Goal: Task Accomplishment & Management: Manage account settings

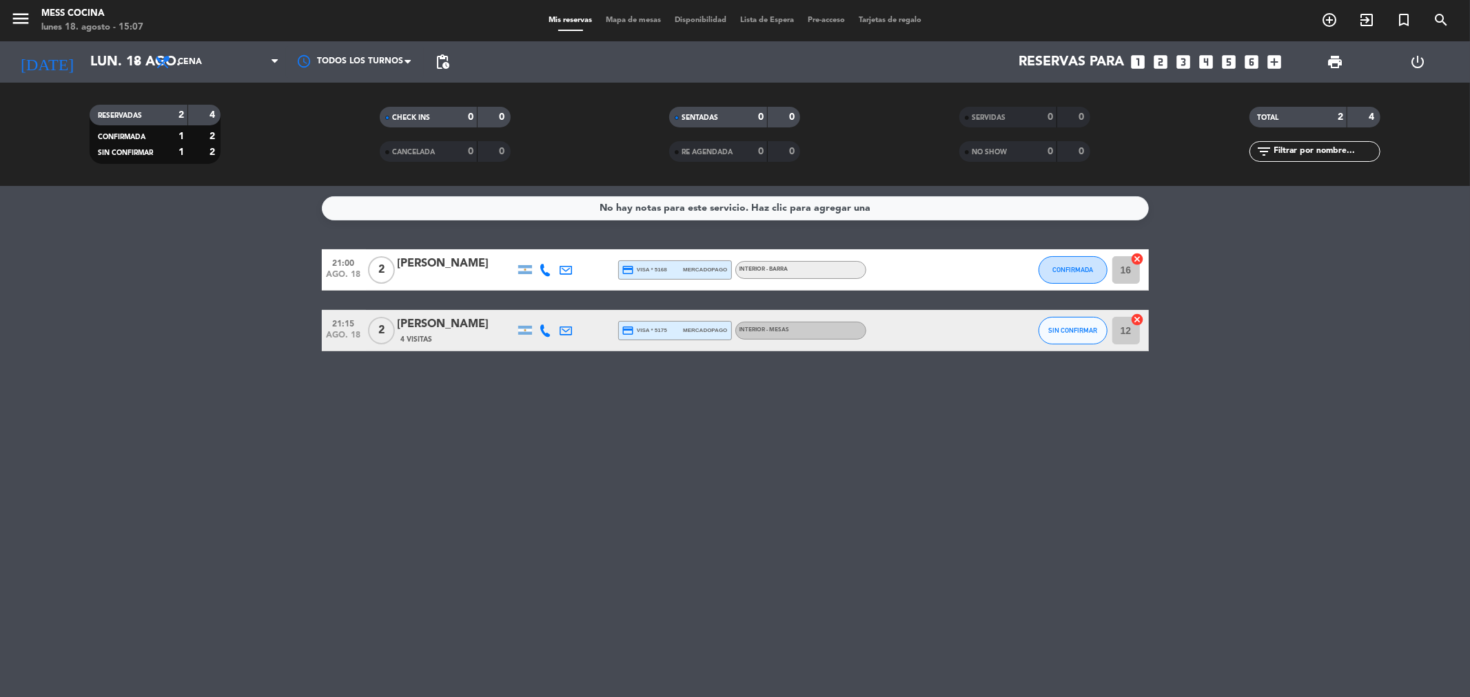
drag, startPoint x: 187, startPoint y: 247, endPoint x: 746, endPoint y: 483, distance: 606.2
click at [746, 483] on div "No hay notas para este servicio. Haz clic para agregar una 21:00 [DATE] 2 [PERS…" at bounding box center [735, 441] width 1470 height 511
drag, startPoint x: 746, startPoint y: 483, endPoint x: 90, endPoint y: 299, distance: 680.7
click at [90, 299] on div "No hay notas para este servicio. Haz clic para agregar una 21:00 [DATE] 2 [PERS…" at bounding box center [735, 441] width 1470 height 511
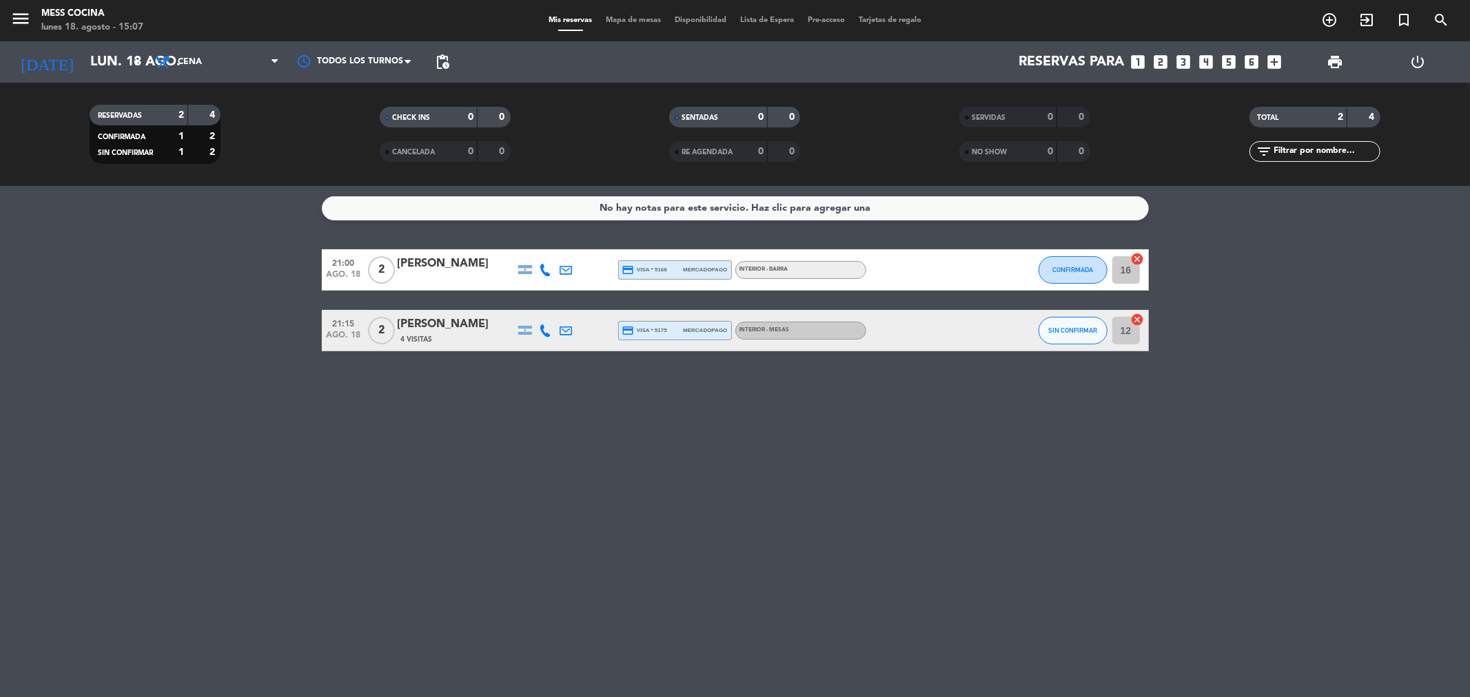
click at [90, 299] on bookings-row "21:00 [DATE] 2 [PERSON_NAME] credit_card visa * 5168 mercadopago INTERIOR - BAR…" at bounding box center [735, 300] width 1470 height 102
drag, startPoint x: 90, startPoint y: 299, endPoint x: 773, endPoint y: 460, distance: 700.9
click at [773, 460] on div "No hay notas para este servicio. Haz clic para agregar una 21:00 [DATE] 2 [PERS…" at bounding box center [735, 441] width 1470 height 511
click at [786, 561] on div "No hay notas para este servicio. Haz clic para agregar una 21:00 [DATE] 2 [PERS…" at bounding box center [735, 441] width 1470 height 511
click at [538, 267] on div at bounding box center [545, 269] width 21 height 41
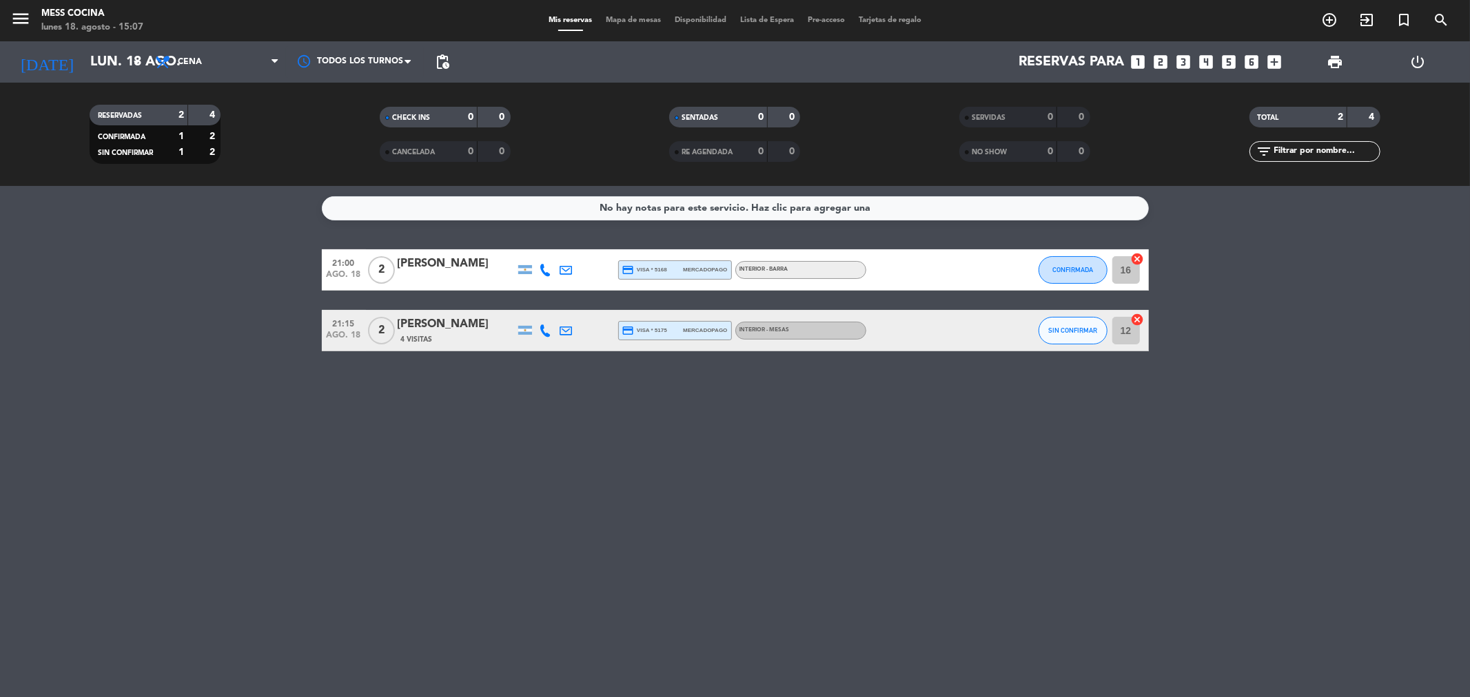
click at [548, 265] on icon at bounding box center [546, 270] width 12 height 12
click at [539, 394] on div "No hay notas para este servicio. Haz clic para agregar una 21:00 [DATE] 2 [PERS…" at bounding box center [735, 441] width 1470 height 511
drag, startPoint x: 211, startPoint y: 298, endPoint x: 629, endPoint y: 400, distance: 429.9
click at [629, 400] on div "No hay notas para este servicio. Haz clic para agregar una 21:00 [DATE] 2 [PERS…" at bounding box center [735, 441] width 1470 height 511
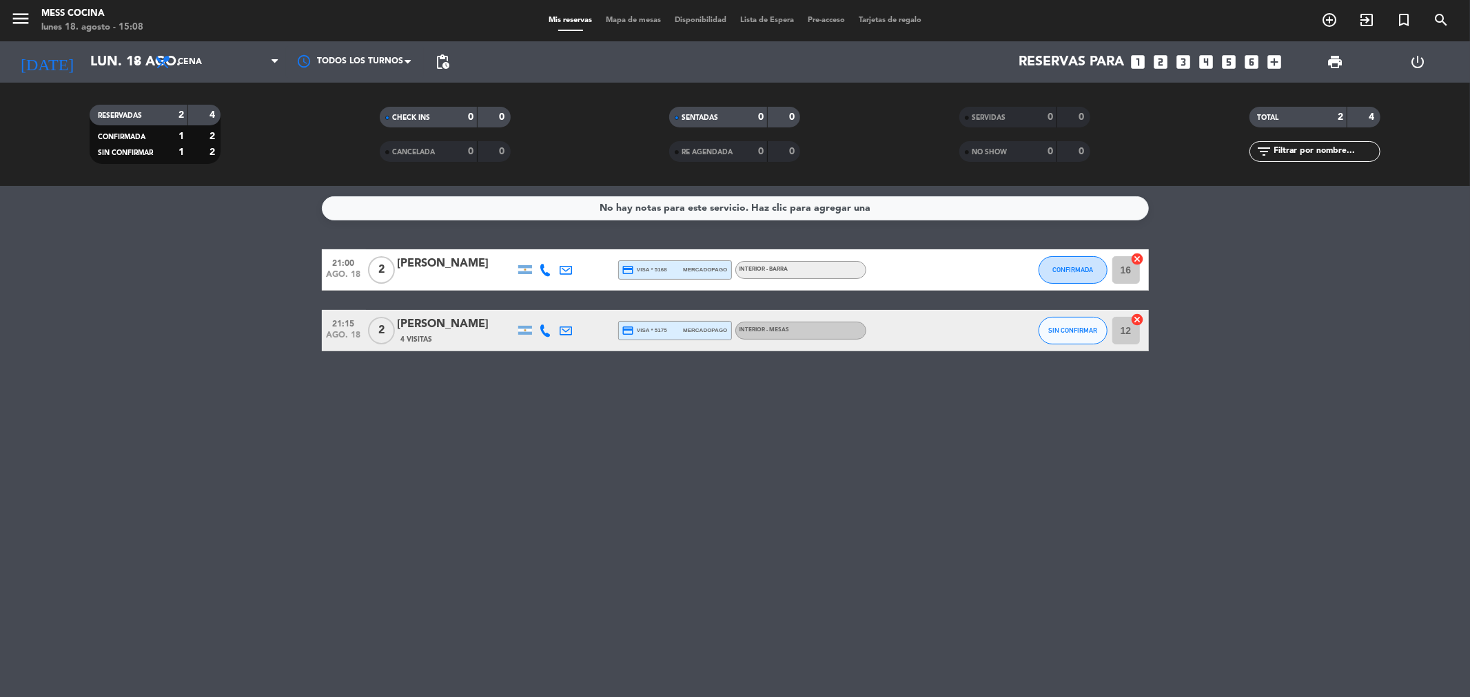
drag, startPoint x: 0, startPoint y: 354, endPoint x: 451, endPoint y: 499, distance: 474.0
click at [451, 499] on div "No hay notas para este servicio. Haz clic para agregar una 21:00 [DATE] 2 [PERS…" at bounding box center [735, 441] width 1470 height 511
drag, startPoint x: 451, startPoint y: 499, endPoint x: 196, endPoint y: 324, distance: 309.3
click at [196, 324] on div "No hay notas para este servicio. Haz clic para agregar una 21:00 [DATE] 2 [PERS…" at bounding box center [735, 441] width 1470 height 511
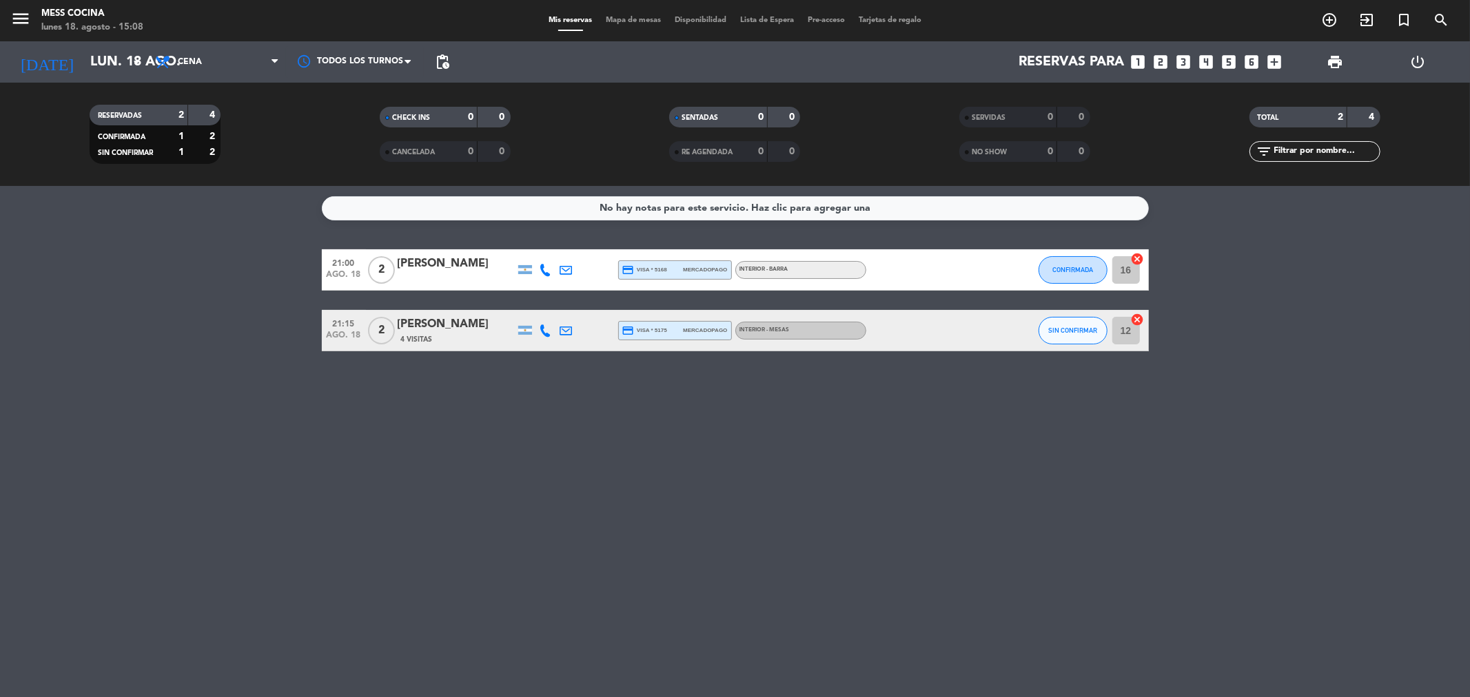
click at [195, 324] on bookings-row "21:00 [DATE] 2 [PERSON_NAME] credit_card visa * 5168 mercadopago INTERIOR - BAR…" at bounding box center [735, 300] width 1470 height 102
drag, startPoint x: 203, startPoint y: 326, endPoint x: 572, endPoint y: 424, distance: 382.1
click at [570, 424] on div "No hay notas para este servicio. Haz clic para agregar una 21:00 [DATE] 2 [PERS…" at bounding box center [735, 441] width 1470 height 511
click at [573, 424] on div "No hay notas para este servicio. Haz clic para agregar una 21:00 [DATE] 2 [PERS…" at bounding box center [735, 441] width 1470 height 511
drag, startPoint x: 573, startPoint y: 424, endPoint x: 279, endPoint y: 336, distance: 306.5
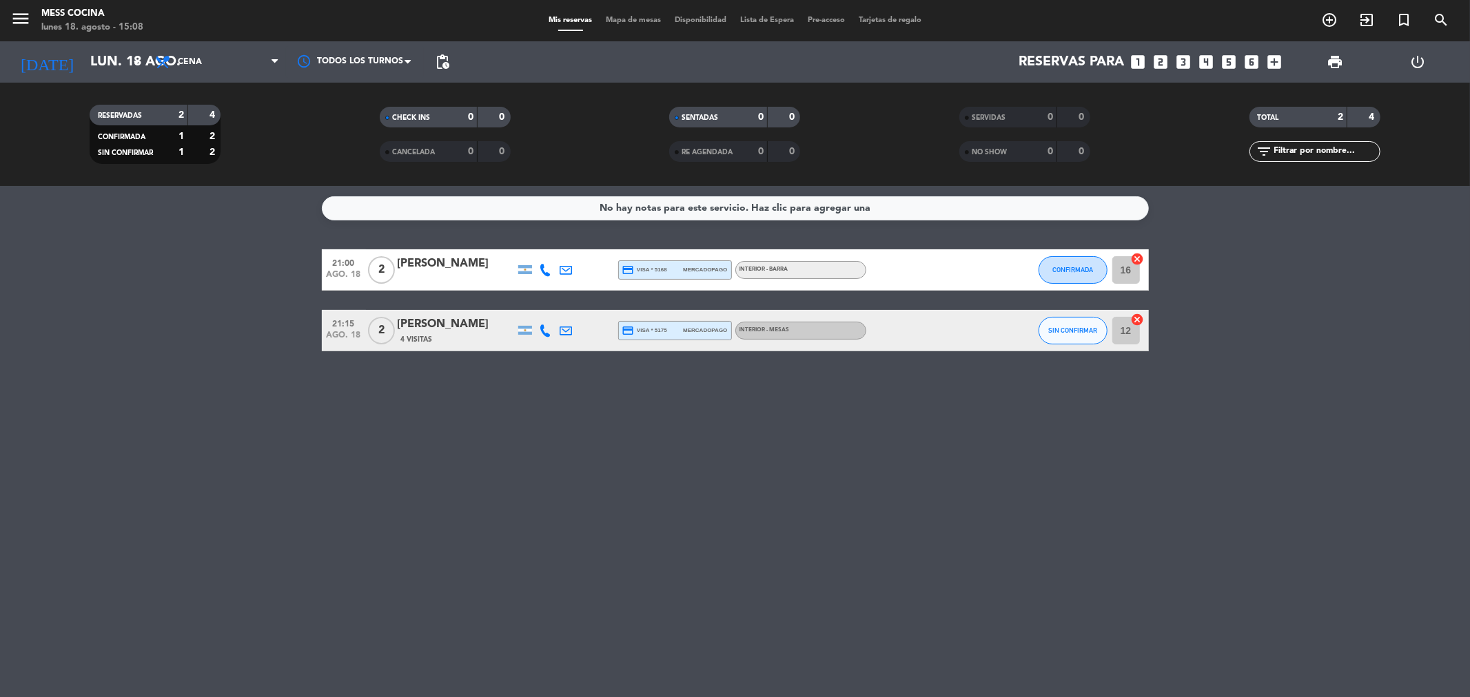
click at [279, 336] on div "No hay notas para este servicio. Haz clic para agregar una 21:00 [DATE] 2 [PERS…" at bounding box center [735, 441] width 1470 height 511
click at [279, 336] on bookings-row "21:00 [DATE] 2 [PERSON_NAME] credit_card visa * 5168 mercadopago INTERIOR - BAR…" at bounding box center [735, 300] width 1470 height 102
drag, startPoint x: 279, startPoint y: 336, endPoint x: 622, endPoint y: 425, distance: 354.5
click at [622, 425] on div "No hay notas para este servicio. Haz clic para agregar una 21:00 [DATE] 2 [PERS…" at bounding box center [735, 441] width 1470 height 511
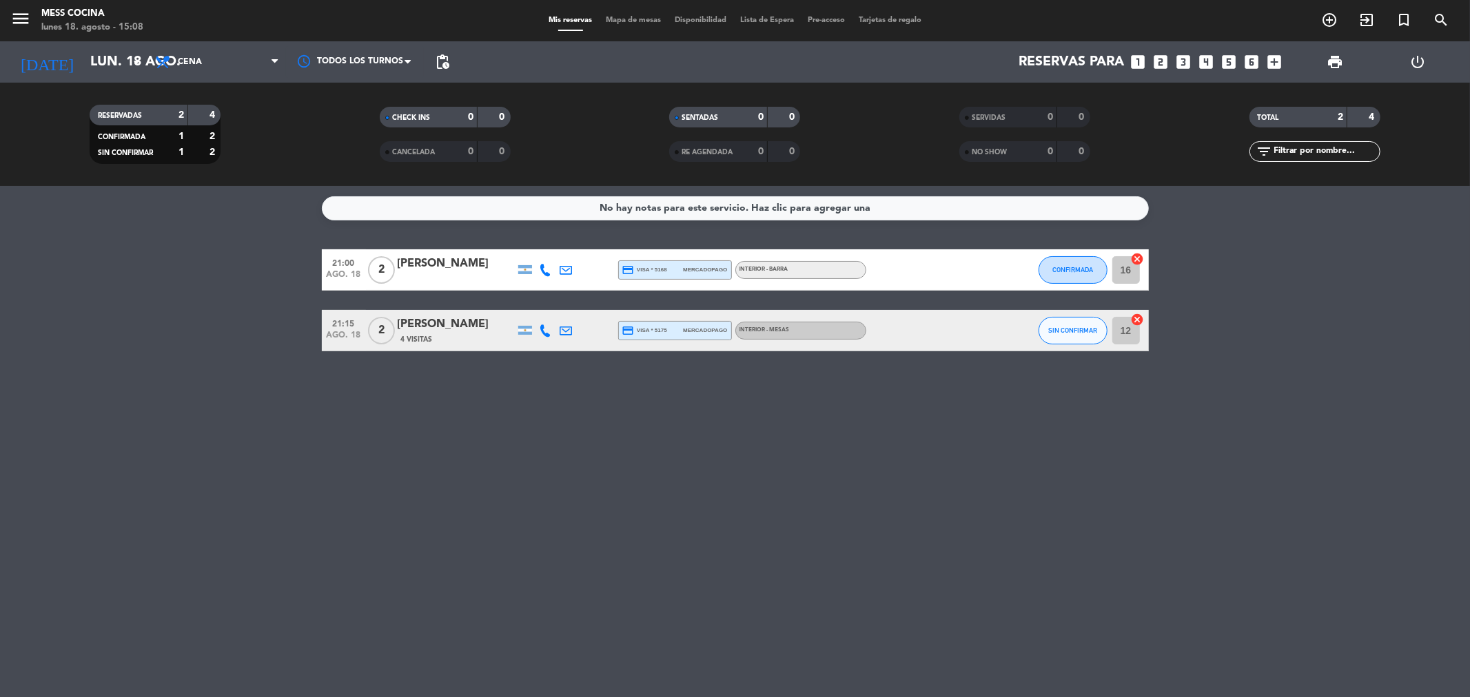
click at [463, 379] on div "No hay notas para este servicio. Haz clic para agregar una 21:00 [DATE] 2 [PERS…" at bounding box center [735, 441] width 1470 height 511
click at [549, 276] on icon at bounding box center [546, 270] width 12 height 12
click at [579, 245] on div "Copiar content_paste |" at bounding box center [553, 246] width 90 height 14
click at [575, 245] on span at bounding box center [580, 246] width 11 height 11
click at [556, 327] on div at bounding box center [566, 330] width 21 height 41
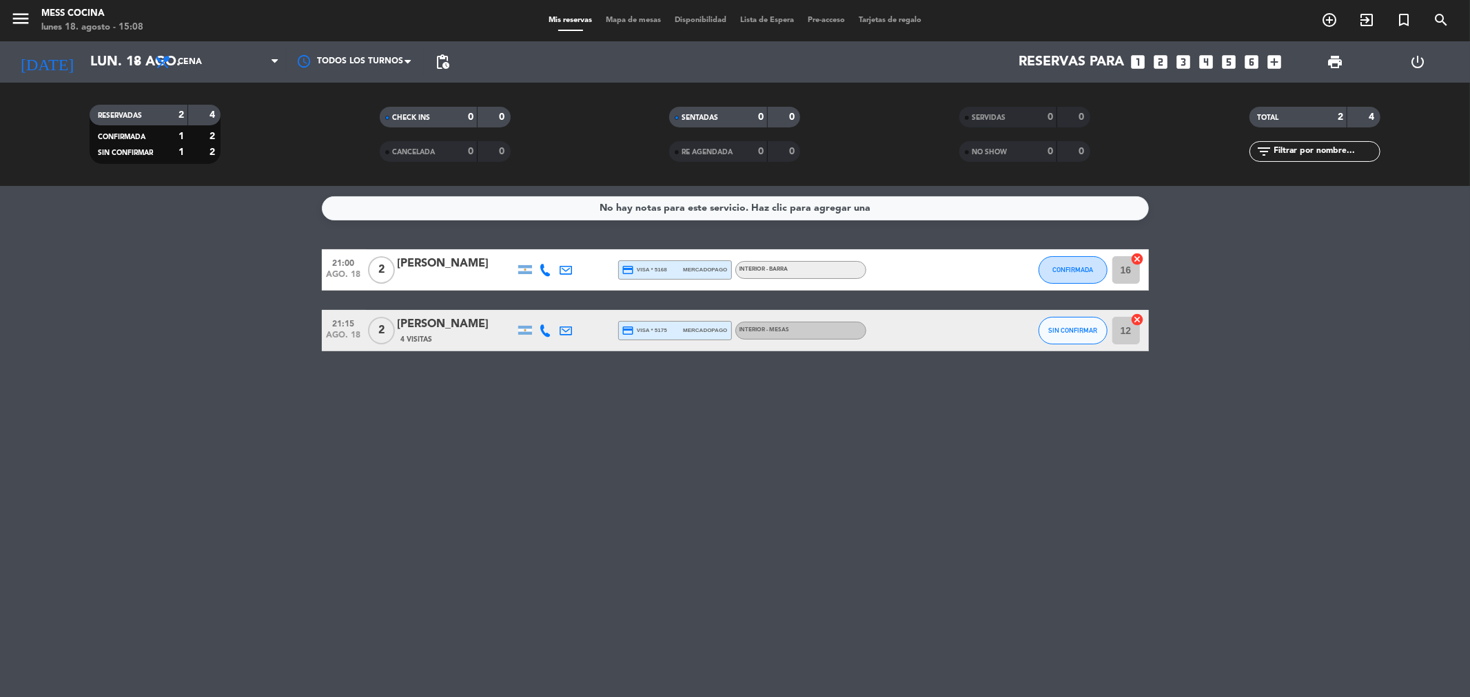
click at [549, 331] on icon at bounding box center [546, 331] width 12 height 12
click at [580, 312] on div "Copiar content_paste |" at bounding box center [553, 307] width 90 height 14
click at [578, 312] on span at bounding box center [580, 307] width 11 height 11
click at [383, 464] on div "No hay notas para este servicio. Haz clic para agregar una 21:00 [DATE] 2 [PERS…" at bounding box center [735, 441] width 1470 height 511
click at [128, 59] on icon "arrow_drop_down" at bounding box center [136, 62] width 17 height 17
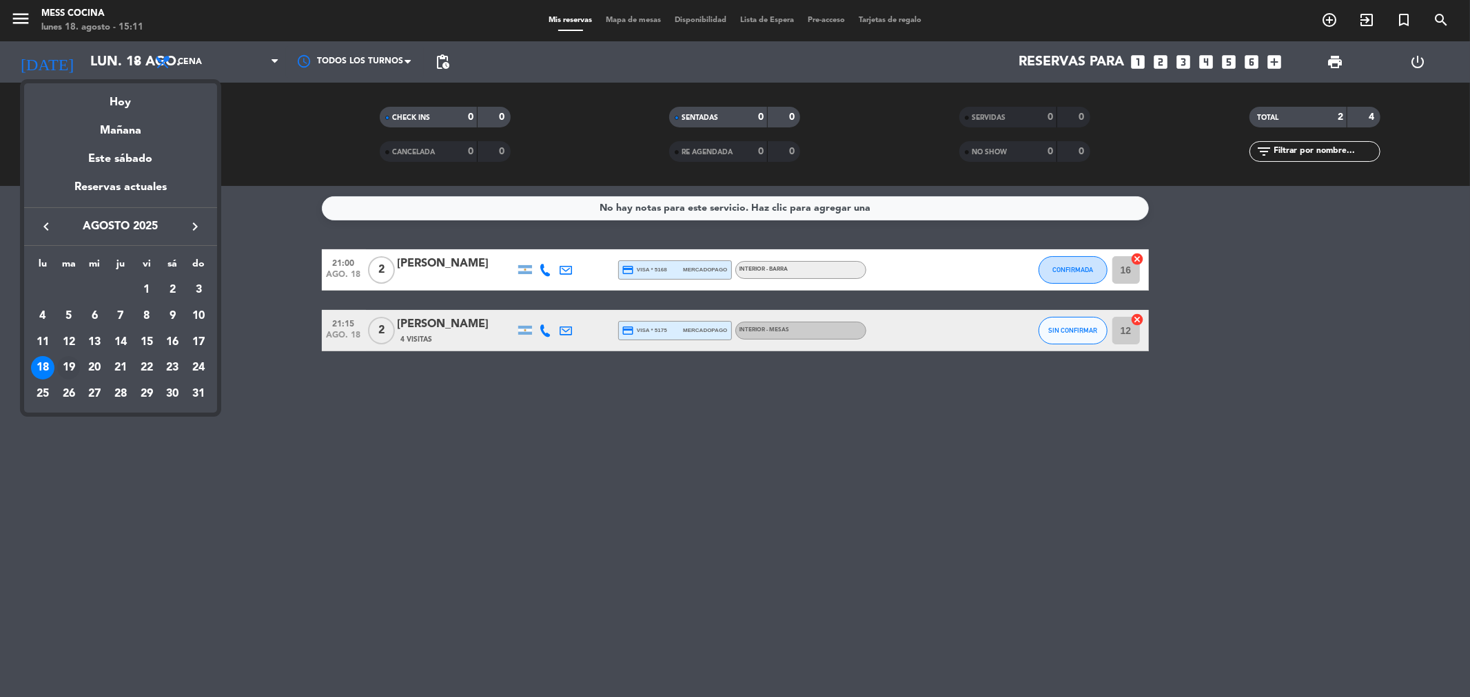
click at [63, 368] on div "19" at bounding box center [68, 367] width 23 height 23
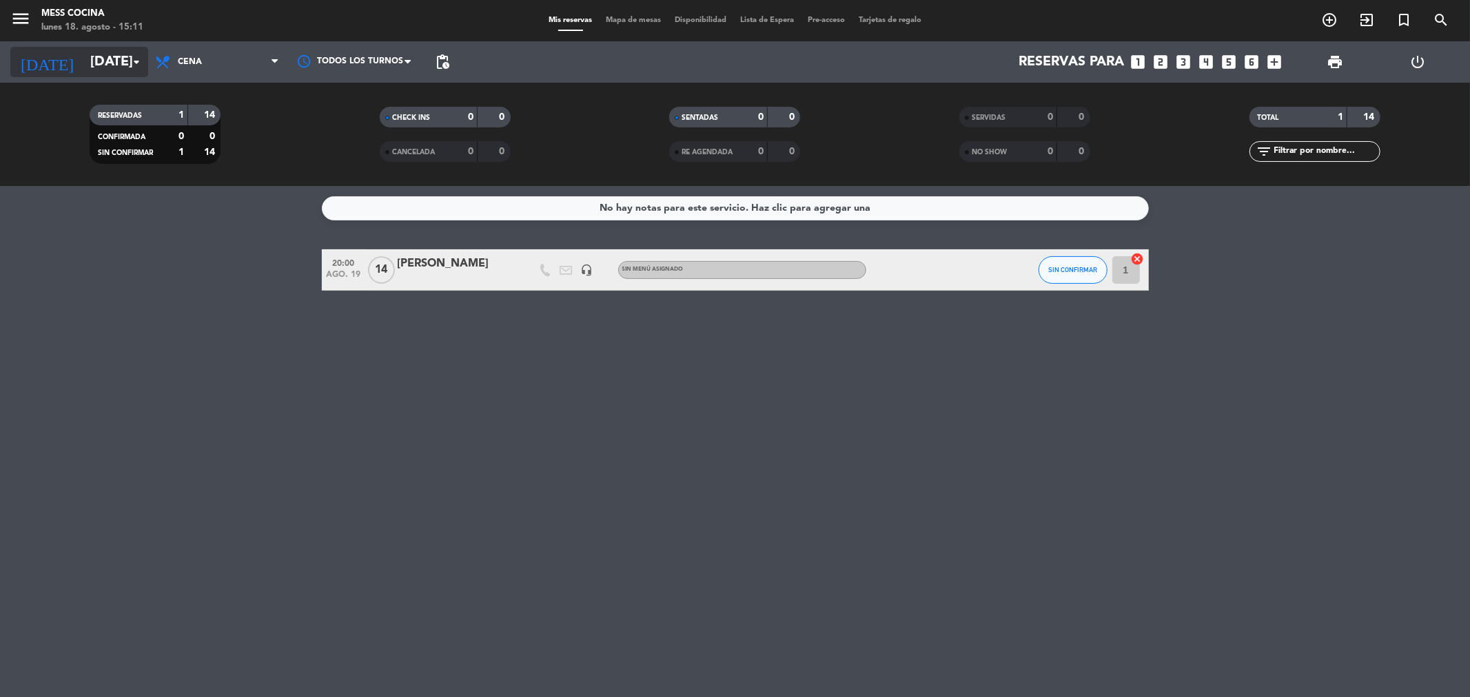
click at [125, 74] on input "[DATE]" at bounding box center [170, 62] width 175 height 30
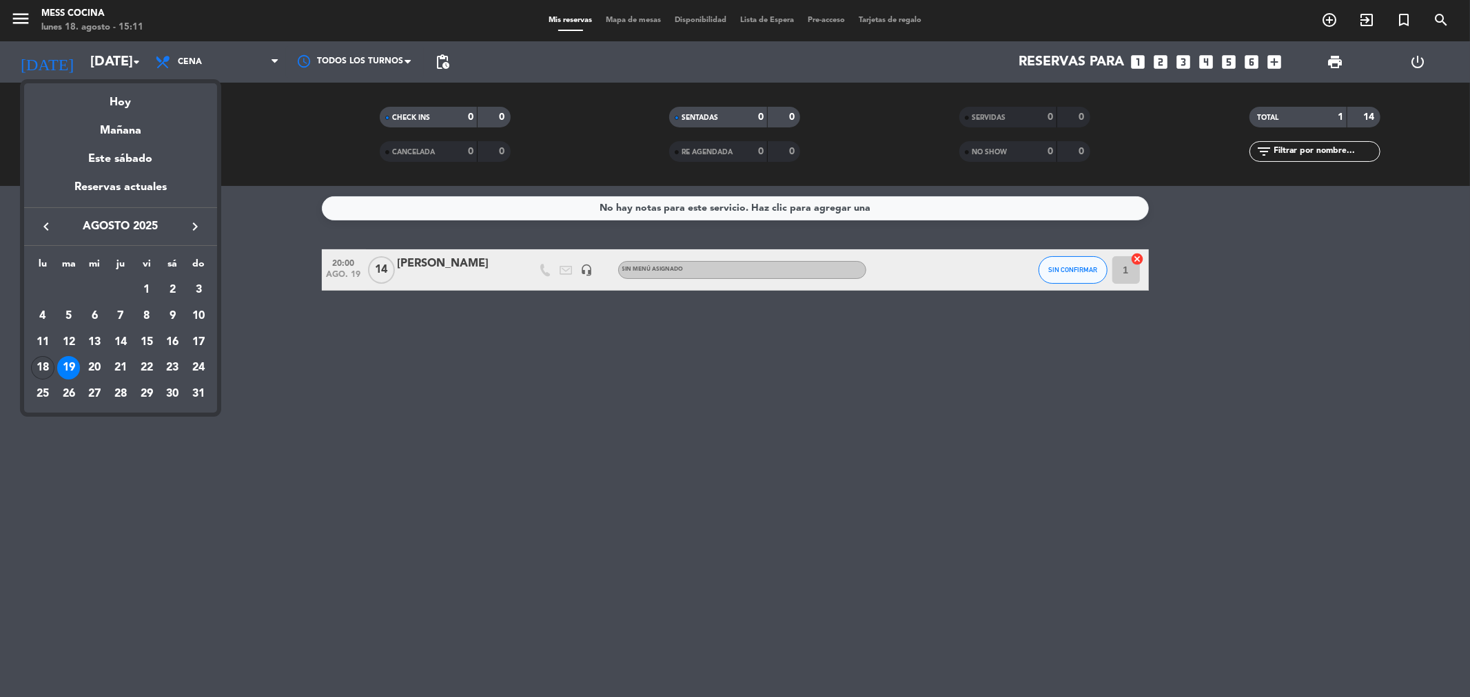
click at [46, 366] on div "18" at bounding box center [42, 367] width 23 height 23
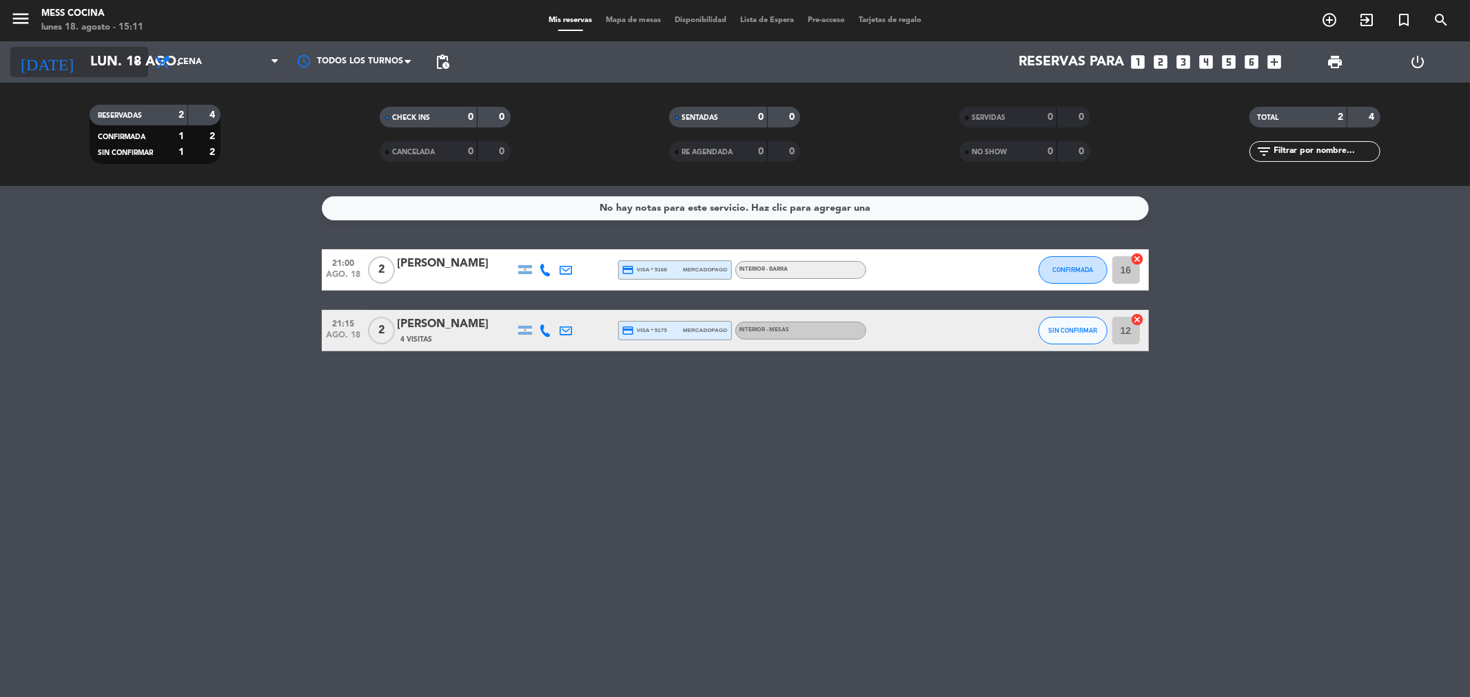
click at [112, 52] on input "lun. 18 ago." at bounding box center [170, 62] width 175 height 30
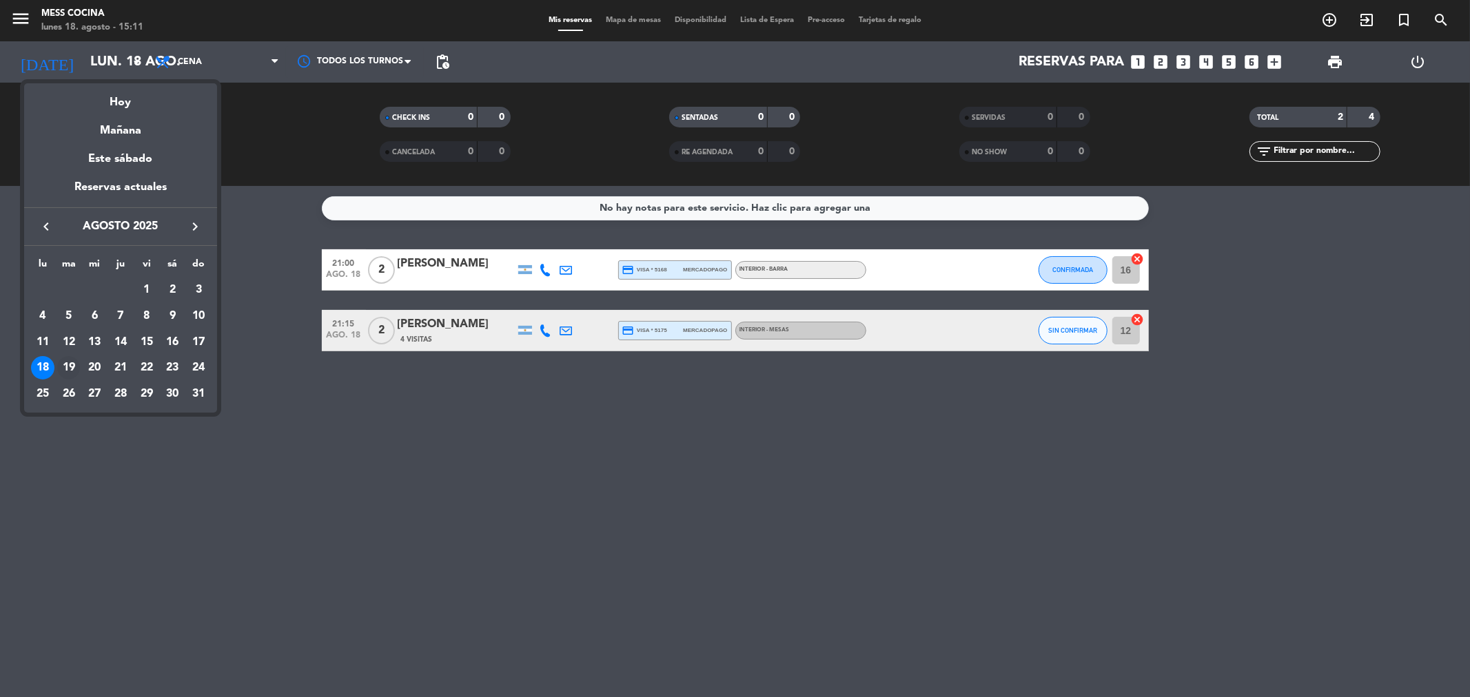
click at [76, 357] on td "19" at bounding box center [69, 369] width 26 height 26
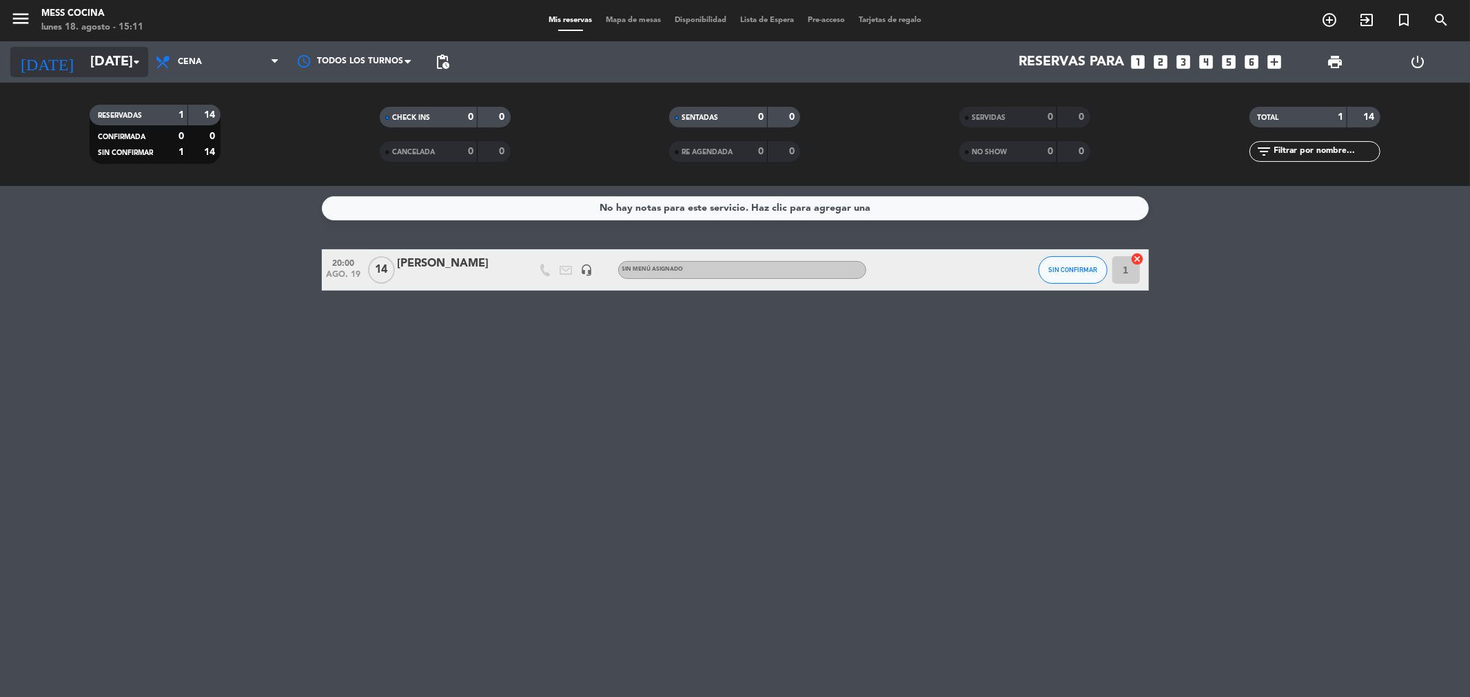
click at [83, 57] on input "[DATE]" at bounding box center [170, 62] width 175 height 30
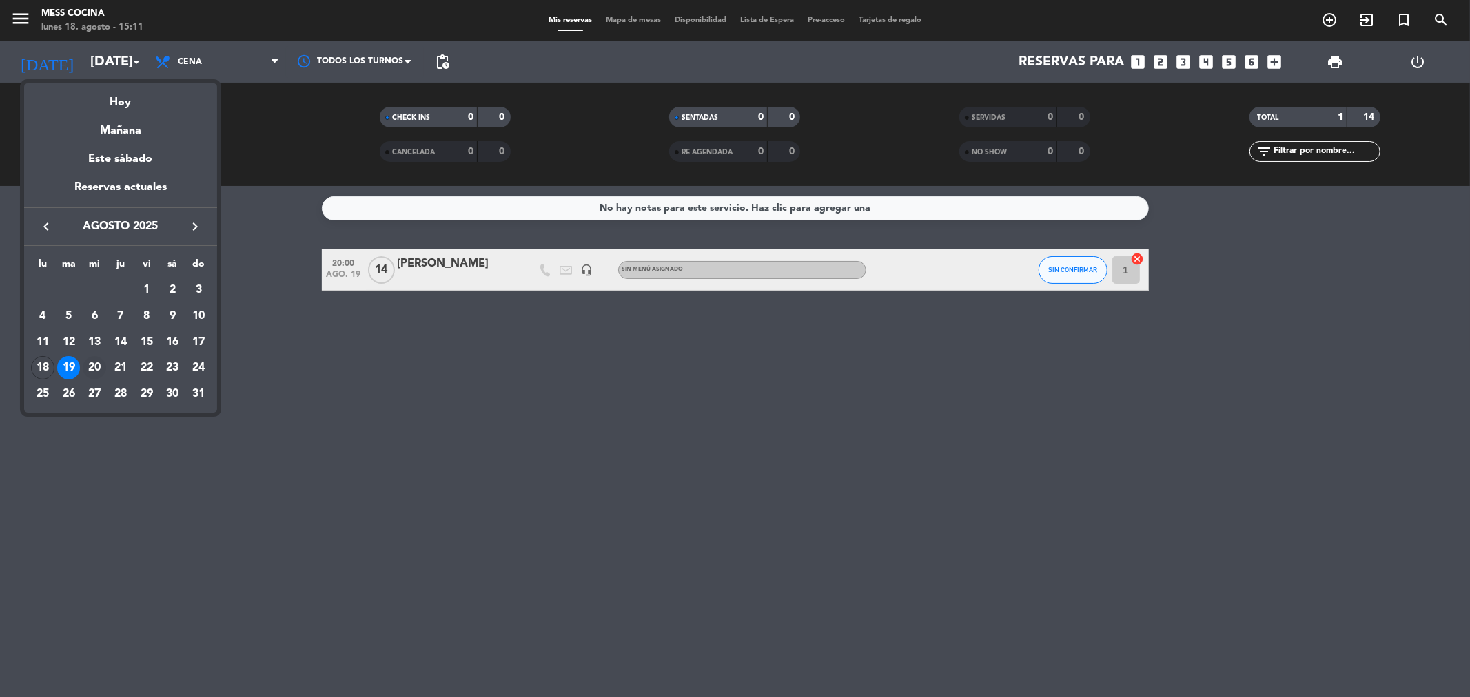
click at [84, 367] on div "20" at bounding box center [94, 367] width 23 height 23
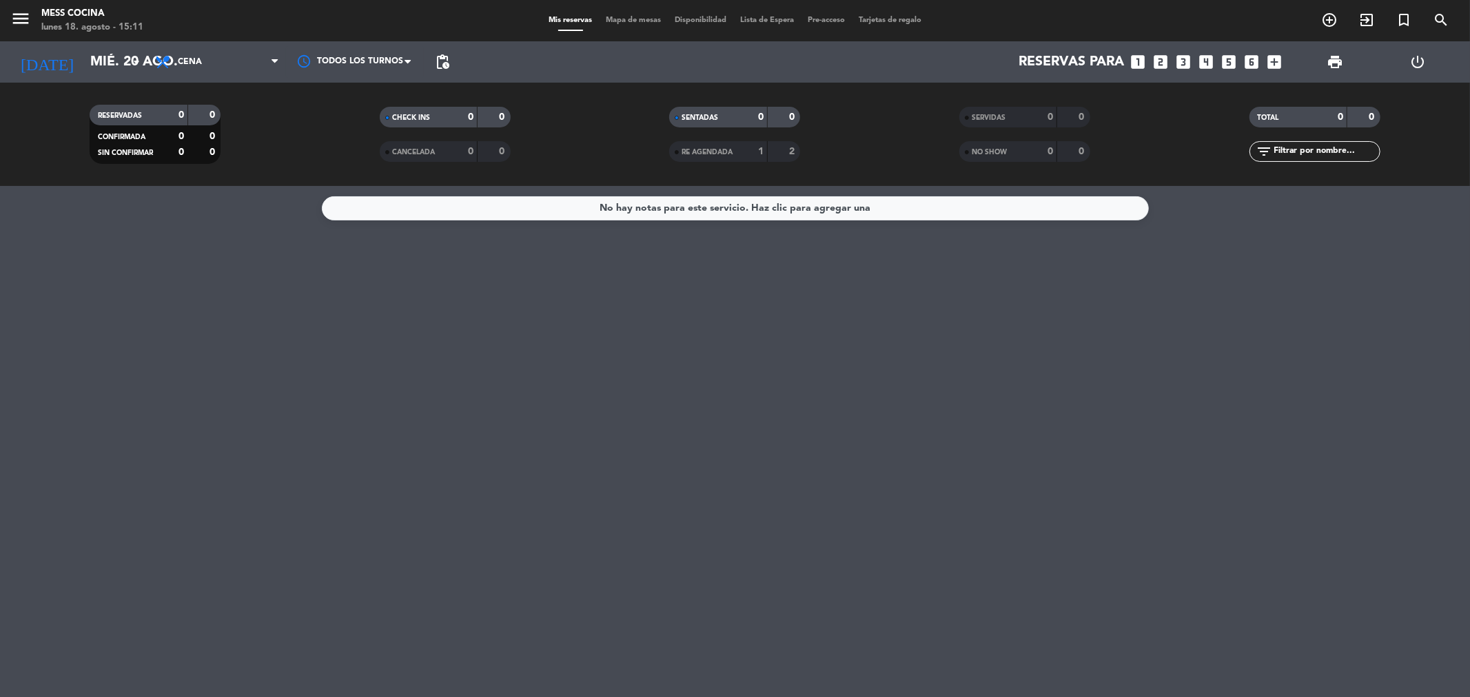
click at [122, 44] on div "[DATE] [DATE] arrow_drop_down" at bounding box center [79, 61] width 138 height 41
click at [119, 52] on input "mié. 20 ago." at bounding box center [170, 62] width 175 height 30
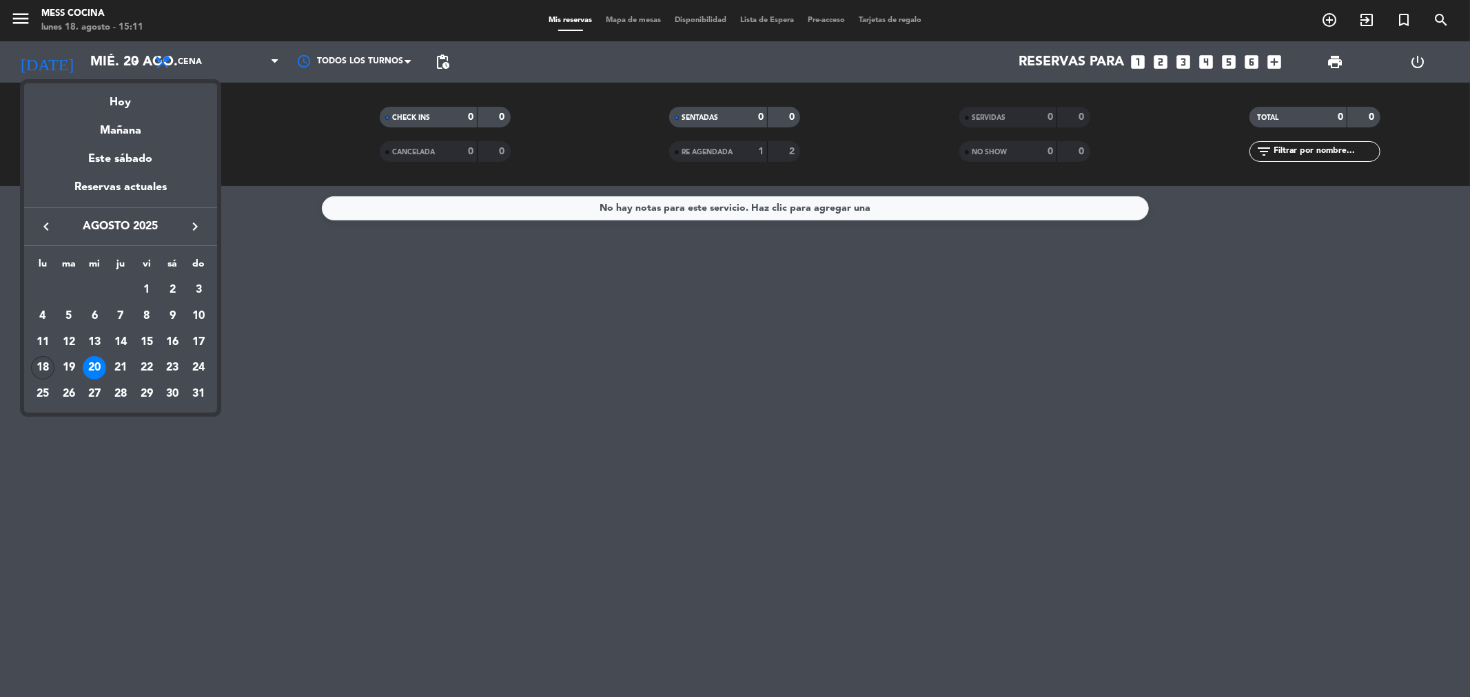
click at [50, 363] on div "18" at bounding box center [42, 367] width 23 height 23
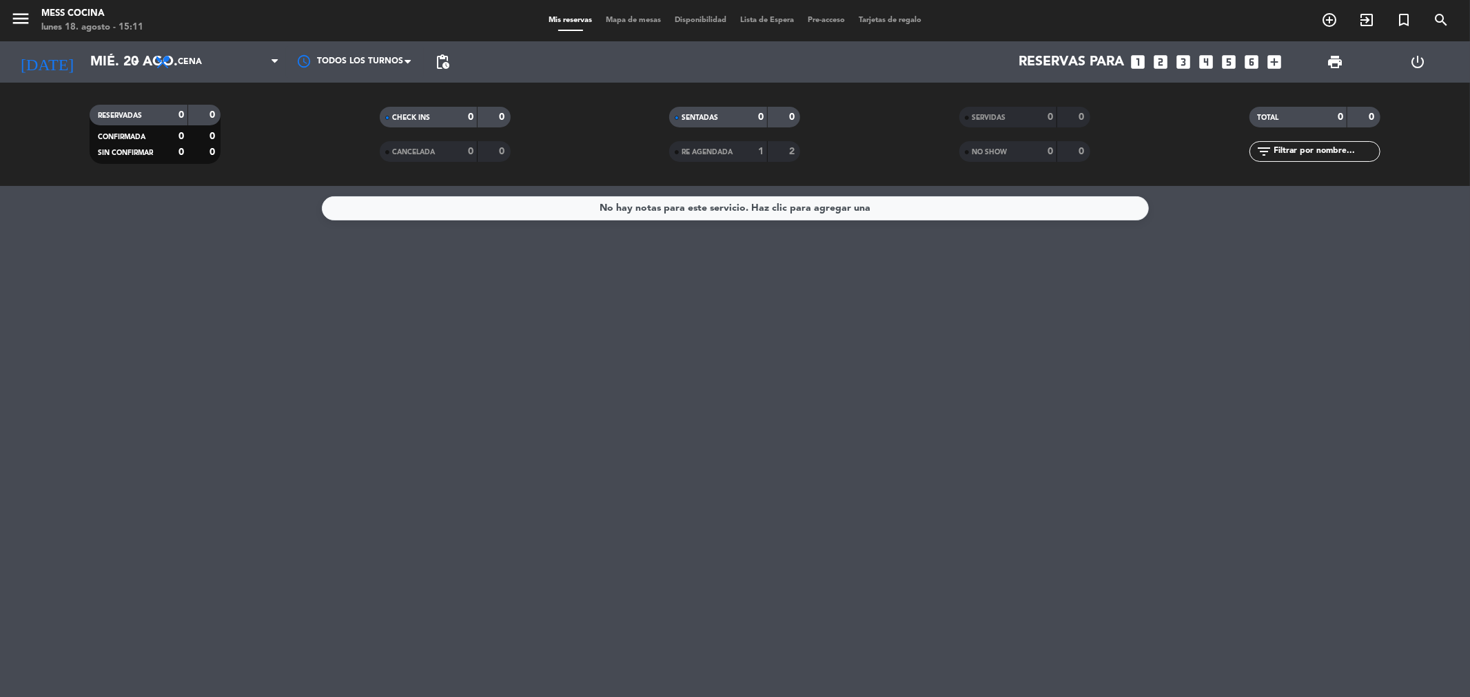
type input "lun. 18 ago."
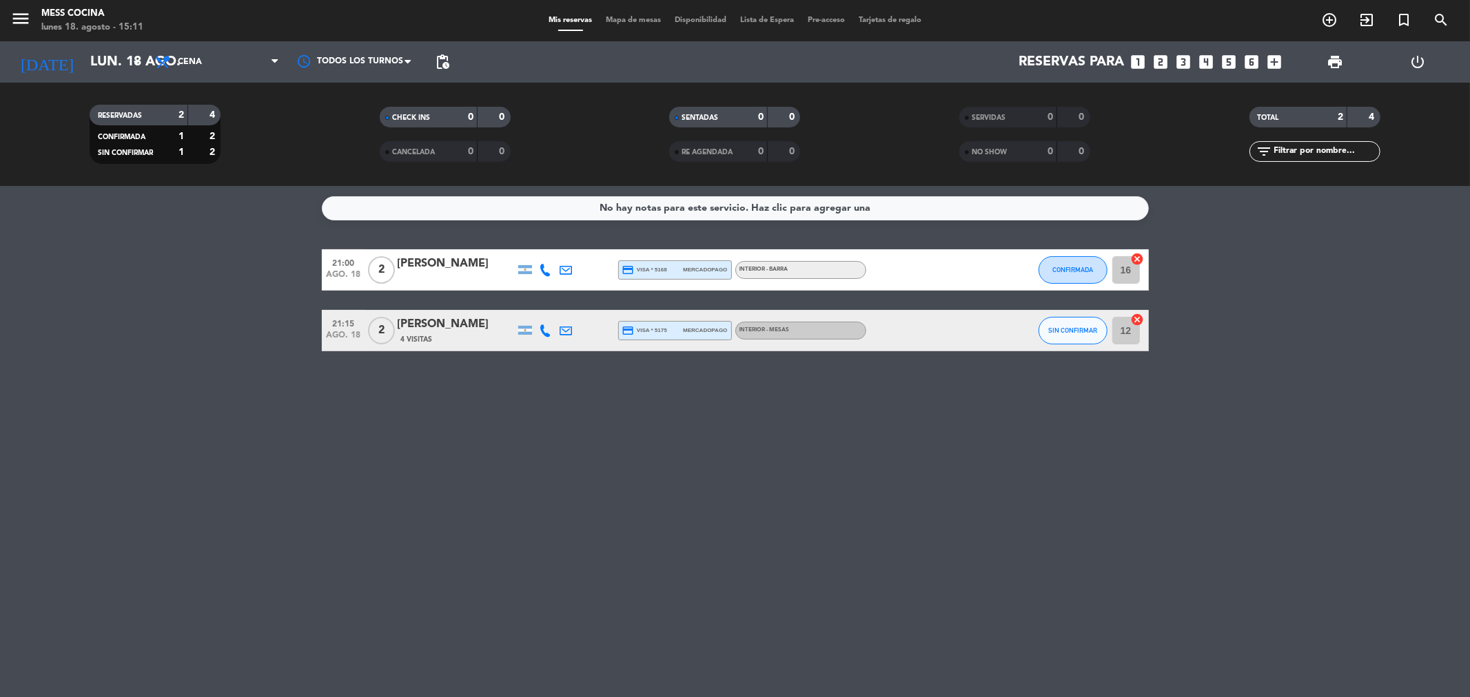
click at [878, 687] on div "No hay notas para este servicio. Haz clic para agregar una 21:00 [DATE] 2 [PERS…" at bounding box center [735, 441] width 1470 height 511
drag, startPoint x: 160, startPoint y: 345, endPoint x: 1158, endPoint y: 408, distance: 1000.6
click at [1158, 408] on div "No hay notas para este servicio. Haz clic para agregar una 21:00 [DATE] 2 [PERS…" at bounding box center [735, 441] width 1470 height 511
drag, startPoint x: 59, startPoint y: 222, endPoint x: 1269, endPoint y: 387, distance: 1220.6
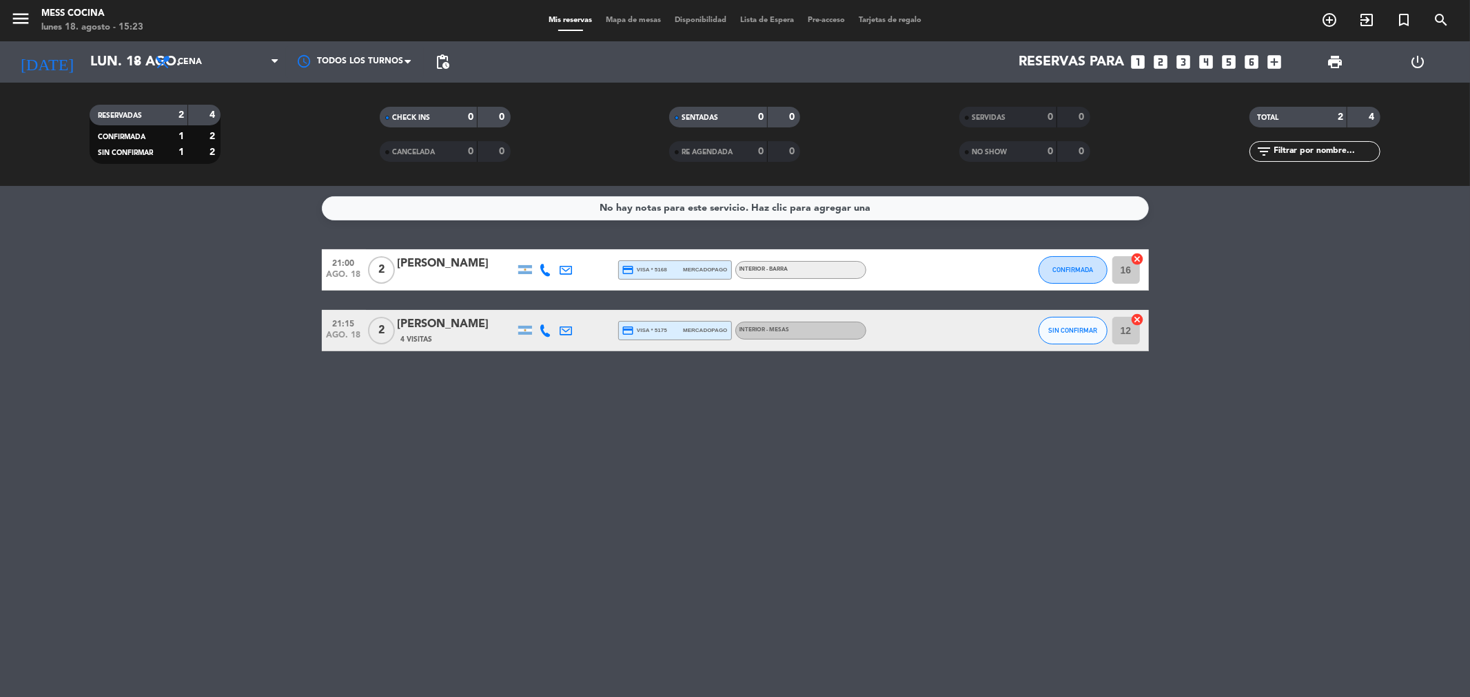
click at [1269, 387] on div "No hay notas para este servicio. Haz clic para agregar una 21:00 [DATE] 2 [PERS…" at bounding box center [735, 441] width 1470 height 511
drag, startPoint x: 1269, startPoint y: 387, endPoint x: 1196, endPoint y: 384, distance: 72.4
click at [1229, 384] on div "No hay notas para este servicio. Haz clic para agregar una 21:00 [DATE] 2 [PERS…" at bounding box center [735, 441] width 1470 height 511
drag, startPoint x: 1115, startPoint y: 422, endPoint x: 167, endPoint y: 394, distance: 948.7
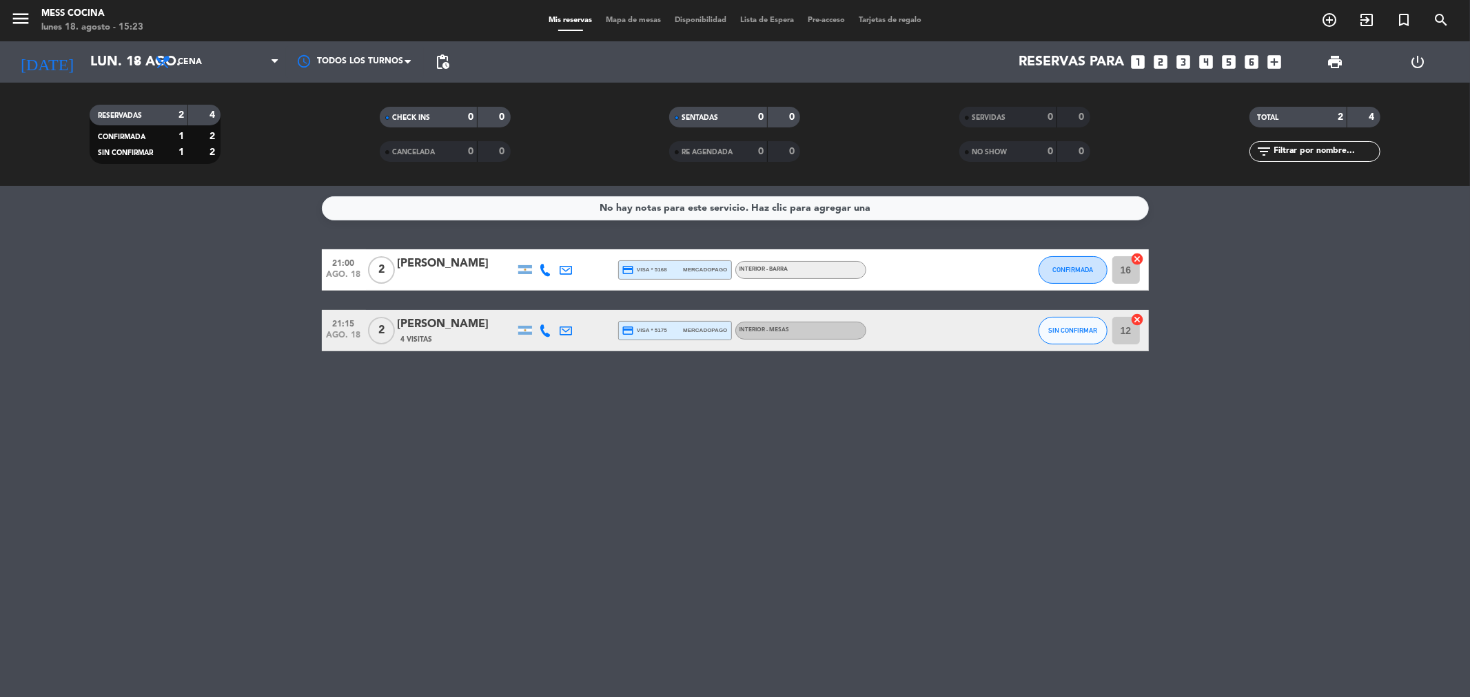
click at [167, 394] on div "No hay notas para este servicio. Haz clic para agregar una 21:00 [DATE] 2 [PERS…" at bounding box center [735, 441] width 1470 height 511
click at [166, 394] on div "No hay notas para este servicio. Haz clic para agregar una 21:00 [DATE] 2 [PERS…" at bounding box center [735, 441] width 1470 height 511
drag, startPoint x: 166, startPoint y: 394, endPoint x: 948, endPoint y: 421, distance: 782.0
click at [948, 421] on div "No hay notas para este servicio. Haz clic para agregar una 21:00 [DATE] 2 [PERS…" at bounding box center [735, 441] width 1470 height 511
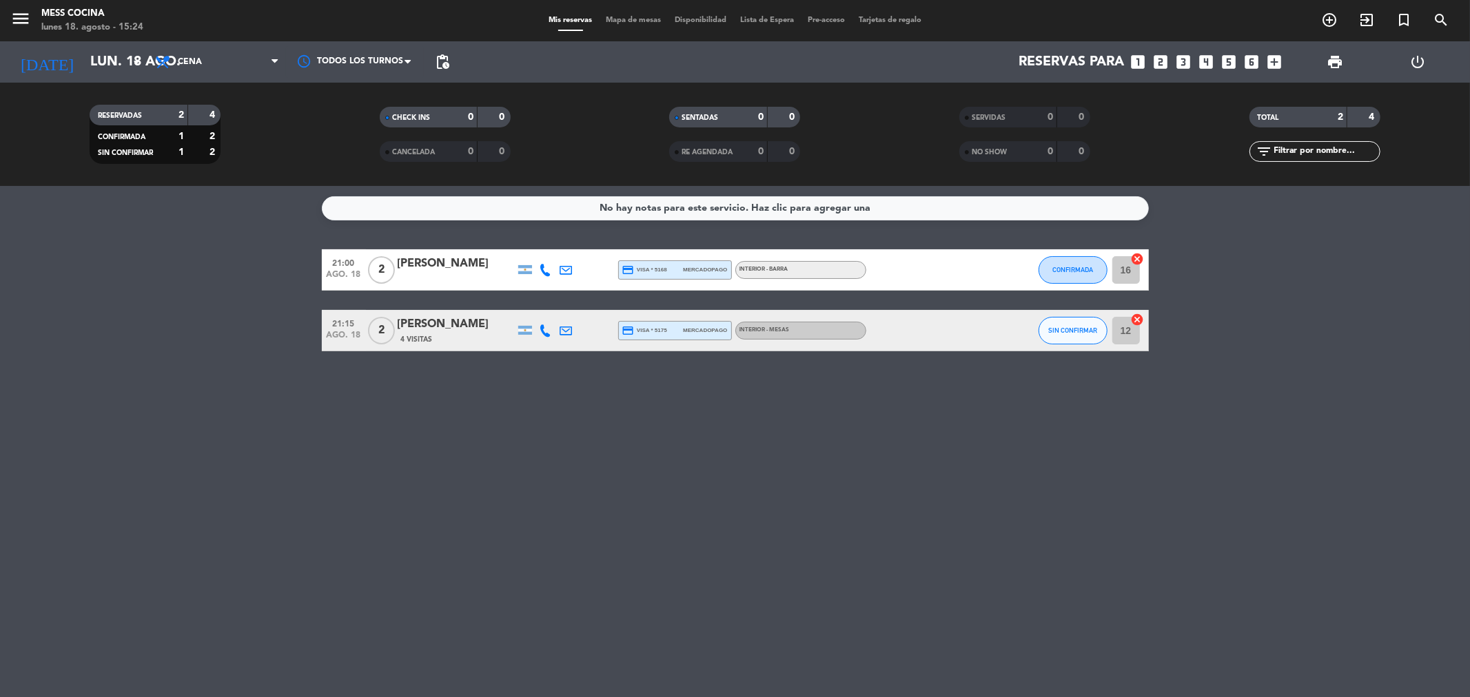
drag, startPoint x: 948, startPoint y: 421, endPoint x: 234, endPoint y: 327, distance: 719.5
click at [234, 327] on div "No hay notas para este servicio. Haz clic para agregar una 21:00 [DATE] 2 [PERS…" at bounding box center [735, 441] width 1470 height 511
click at [198, 319] on bookings-row "21:00 [DATE] 2 [PERSON_NAME] credit_card visa * 5168 mercadopago INTERIOR - BAR…" at bounding box center [735, 300] width 1470 height 102
drag, startPoint x: 198, startPoint y: 319, endPoint x: 1172, endPoint y: 421, distance: 979.8
click at [1172, 421] on div "No hay notas para este servicio. Haz clic para agregar una 21:00 [DATE] 2 [PERS…" at bounding box center [735, 441] width 1470 height 511
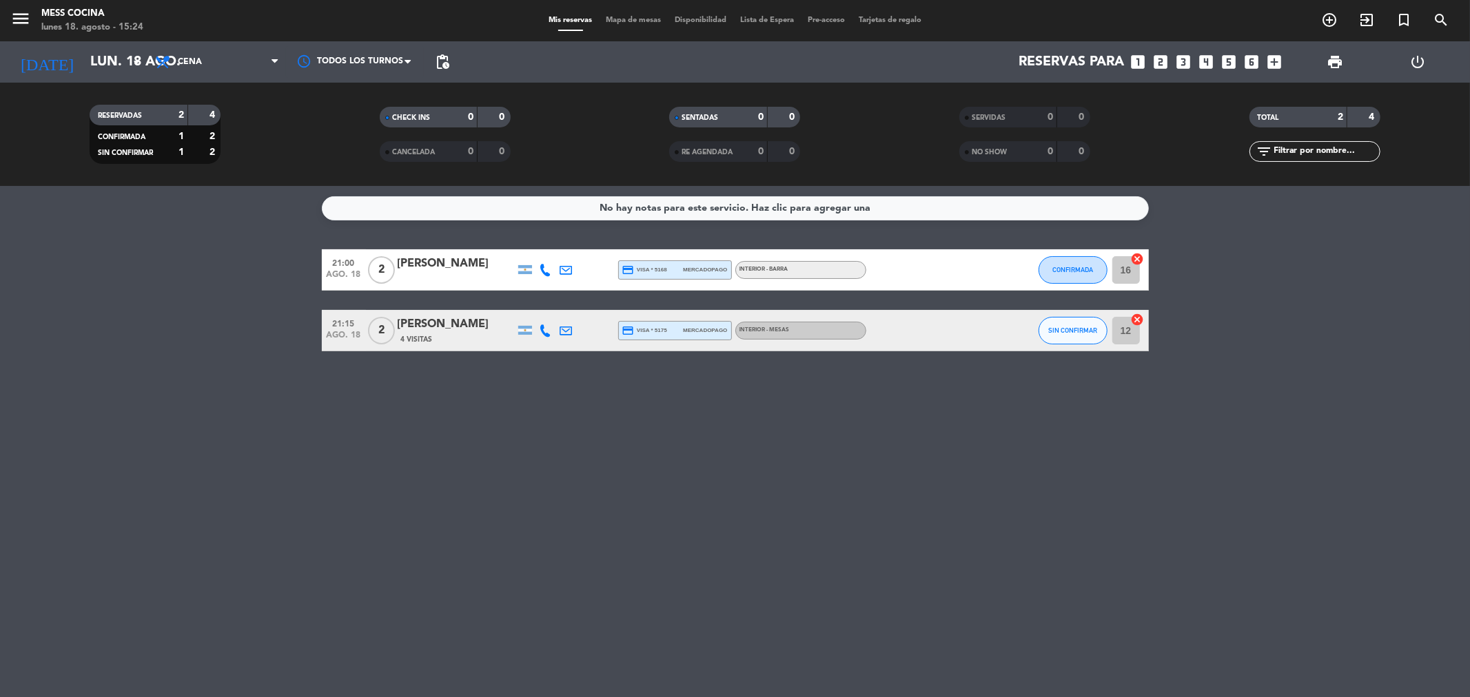
click at [1172, 421] on div "No hay notas para este servicio. Haz clic para agregar una 21:00 [DATE] 2 [PERS…" at bounding box center [735, 441] width 1470 height 511
drag, startPoint x: 1180, startPoint y: 422, endPoint x: 238, endPoint y: 353, distance: 944.6
click at [238, 353] on div "No hay notas para este servicio. Haz clic para agregar una 21:00 [DATE] 2 [PERS…" at bounding box center [735, 441] width 1470 height 511
drag, startPoint x: 365, startPoint y: 343, endPoint x: 954, endPoint y: 456, distance: 599.2
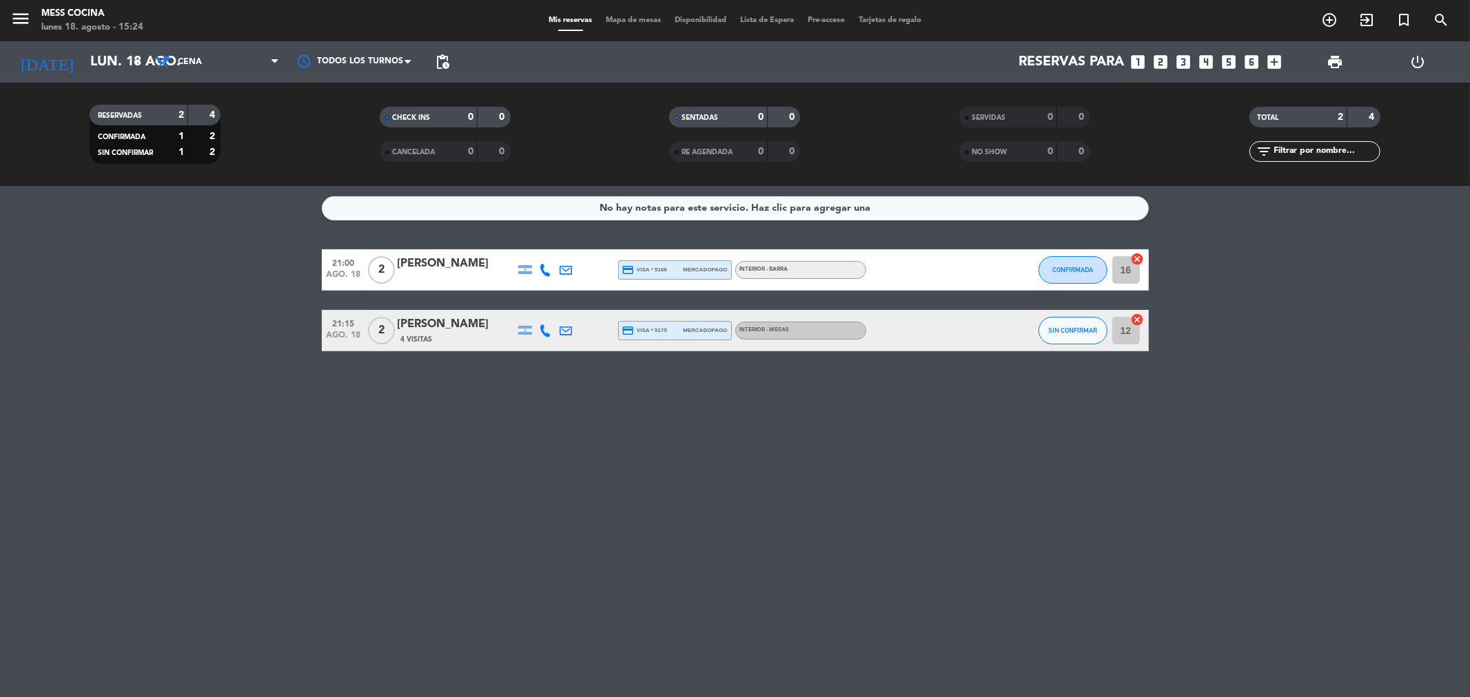
click at [954, 456] on div "No hay notas para este servicio. Haz clic para agregar una 21:00 [DATE] 2 [PERS…" at bounding box center [735, 441] width 1470 height 511
drag, startPoint x: 954, startPoint y: 456, endPoint x: 245, endPoint y: 305, distance: 724.4
click at [245, 305] on div "No hay notas para este servicio. Haz clic para agregar una 21:00 [DATE] 2 [PERS…" at bounding box center [735, 441] width 1470 height 511
click at [245, 305] on bookings-row "21:00 [DATE] 2 [PERSON_NAME] credit_card visa * 5168 mercadopago INTERIOR - BAR…" at bounding box center [735, 300] width 1470 height 102
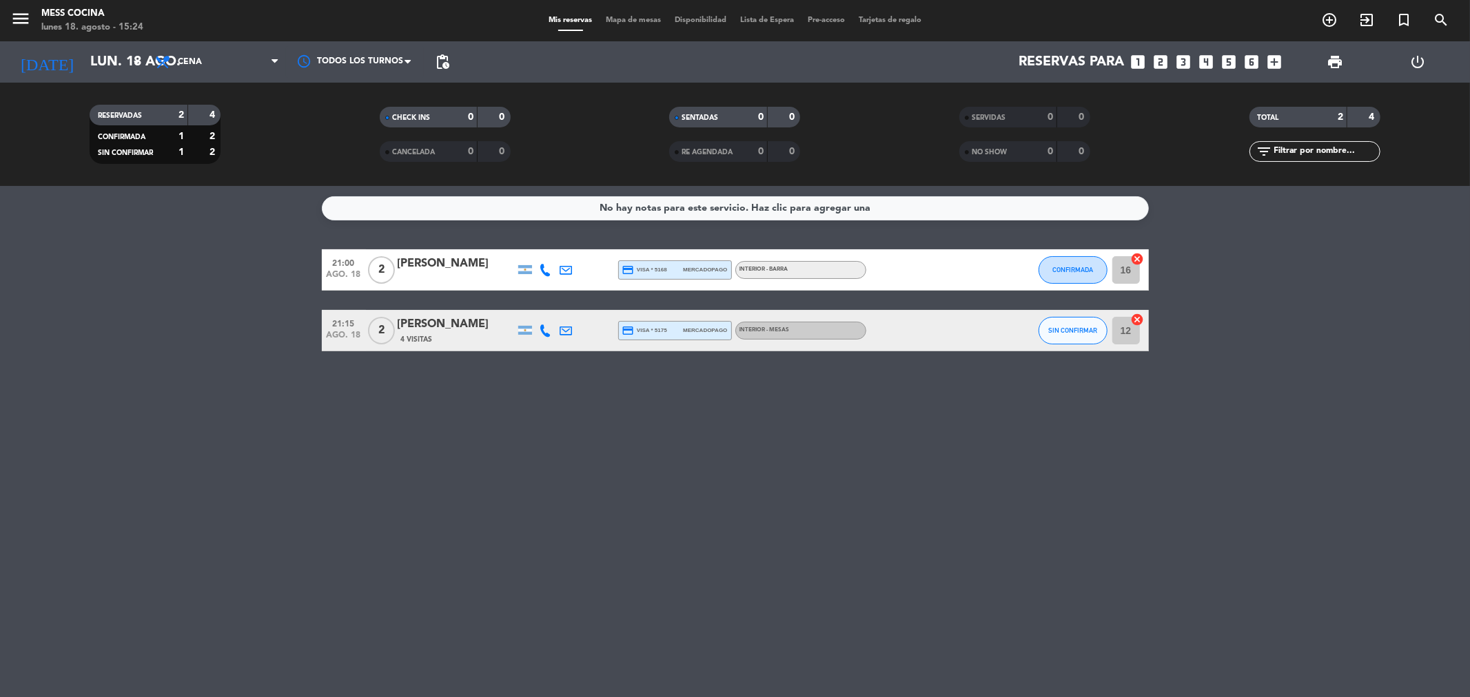
drag, startPoint x: 245, startPoint y: 305, endPoint x: 987, endPoint y: 437, distance: 753.2
click at [987, 437] on div "No hay notas para este servicio. Haz clic para agregar una 21:00 [DATE] 2 [PERS…" at bounding box center [735, 441] width 1470 height 511
drag, startPoint x: 872, startPoint y: 549, endPoint x: 207, endPoint y: 338, distance: 697.7
click at [207, 338] on div "No hay notas para este servicio. Haz clic para agregar una 21:00 [DATE] 2 [PERS…" at bounding box center [735, 441] width 1470 height 511
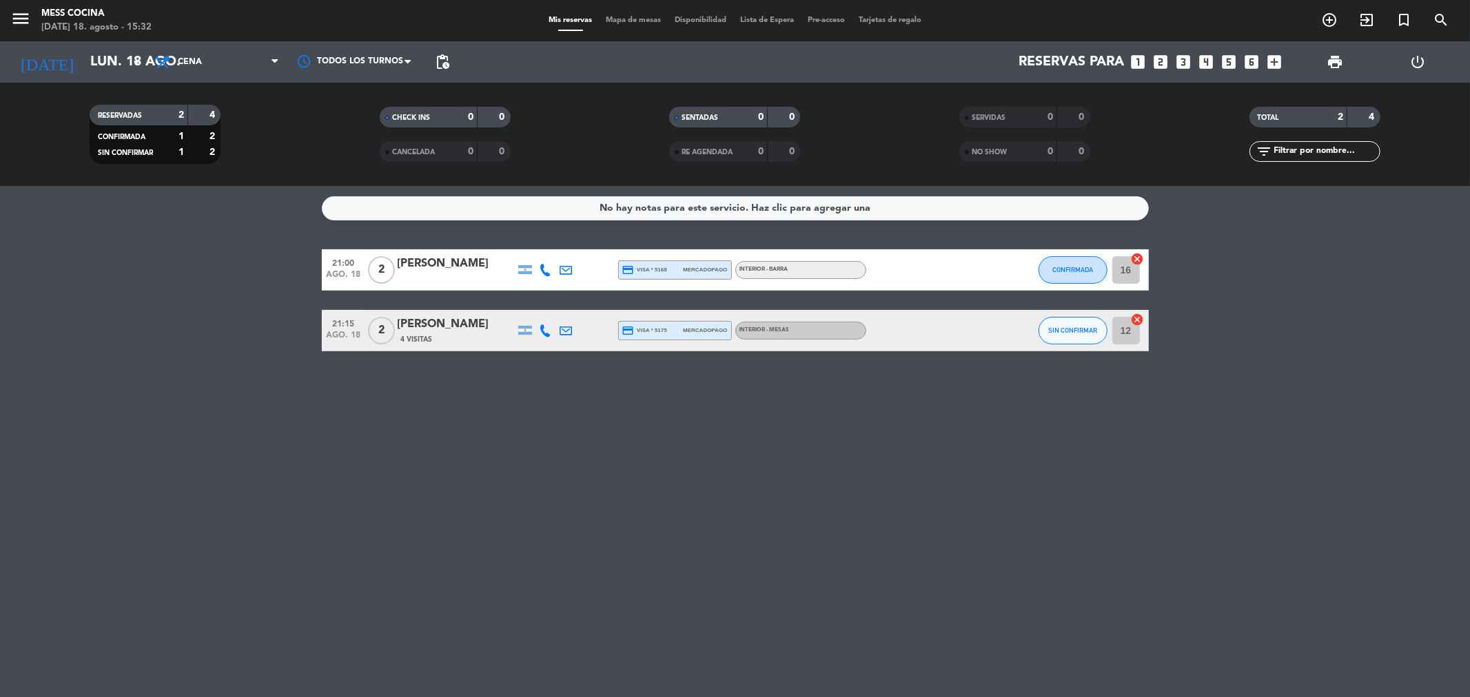
click at [207, 338] on bookings-row "21:00 [DATE] 2 [PERSON_NAME] credit_card visa * 5168 mercadopago INTERIOR - BAR…" at bounding box center [735, 300] width 1470 height 102
drag, startPoint x: 207, startPoint y: 338, endPoint x: 580, endPoint y: 452, distance: 389.8
click at [580, 452] on div "No hay notas para este servicio. Haz clic para agregar una 21:00 [DATE] 2 [PERS…" at bounding box center [735, 441] width 1470 height 511
click at [259, 363] on div "No hay notas para este servicio. Haz clic para agregar una 21:00 [DATE] 2 [PERS…" at bounding box center [735, 441] width 1470 height 511
drag, startPoint x: 153, startPoint y: 304, endPoint x: 790, endPoint y: 460, distance: 656.2
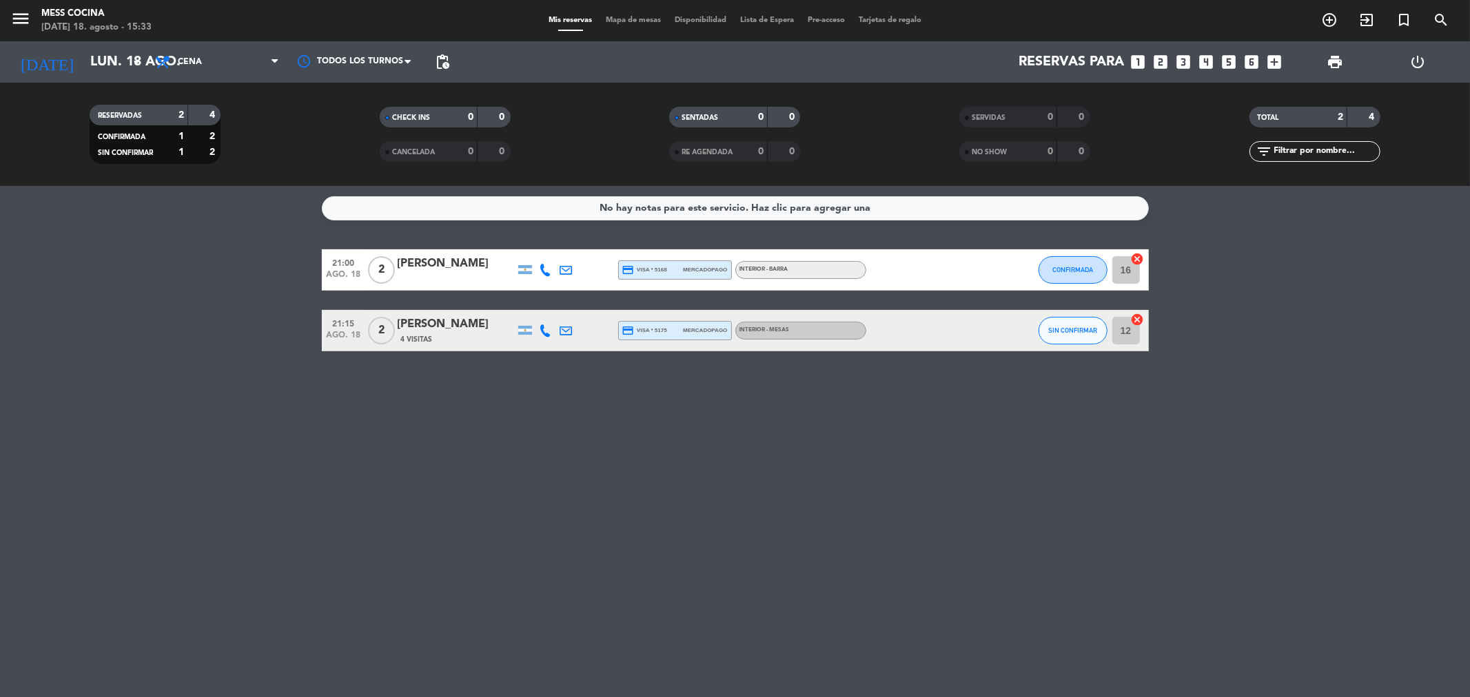
click at [790, 460] on div "No hay notas para este servicio. Haz clic para agregar una 21:00 [DATE] 2 [PERS…" at bounding box center [735, 441] width 1470 height 511
click at [50, 238] on div "No hay notas para este servicio. Haz clic para agregar una 21:00 [DATE] 2 [PERS…" at bounding box center [735, 441] width 1470 height 511
drag, startPoint x: 50, startPoint y: 238, endPoint x: 1078, endPoint y: 522, distance: 1066.9
click at [1078, 522] on div "No hay notas para este servicio. Haz clic para agregar una 21:00 [DATE] 2 [PERS…" at bounding box center [735, 441] width 1470 height 511
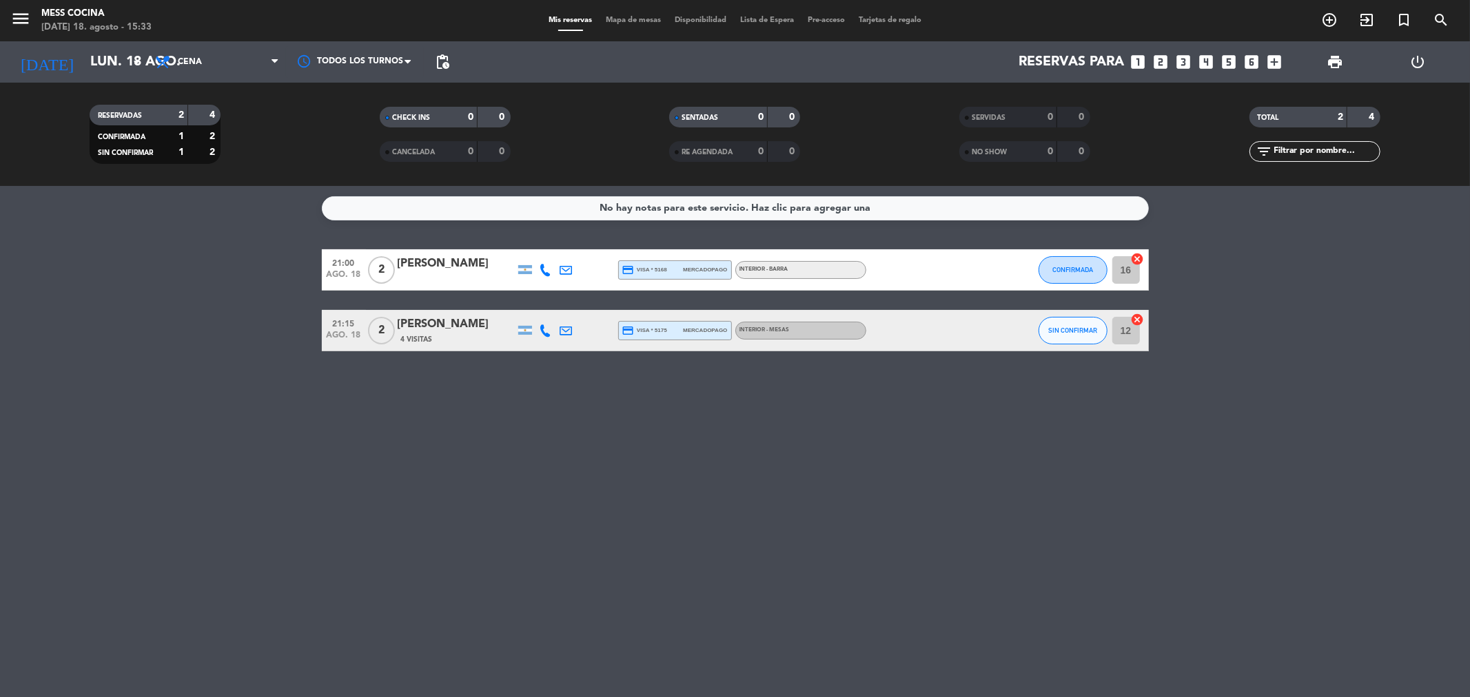
drag, startPoint x: 1078, startPoint y: 522, endPoint x: 112, endPoint y: 267, distance: 998.6
click at [112, 267] on div "No hay notas para este servicio. Haz clic para agregar una 21:00 [DATE] 2 [PERS…" at bounding box center [735, 441] width 1470 height 511
click at [112, 267] on bookings-row "21:00 [DATE] 2 [PERSON_NAME] credit_card visa * 5168 mercadopago INTERIOR - BAR…" at bounding box center [735, 300] width 1470 height 102
drag, startPoint x: 112, startPoint y: 267, endPoint x: 791, endPoint y: 447, distance: 702.1
click at [791, 447] on div "No hay notas para este servicio. Haz clic para agregar una 21:00 [DATE] 2 [PERS…" at bounding box center [735, 441] width 1470 height 511
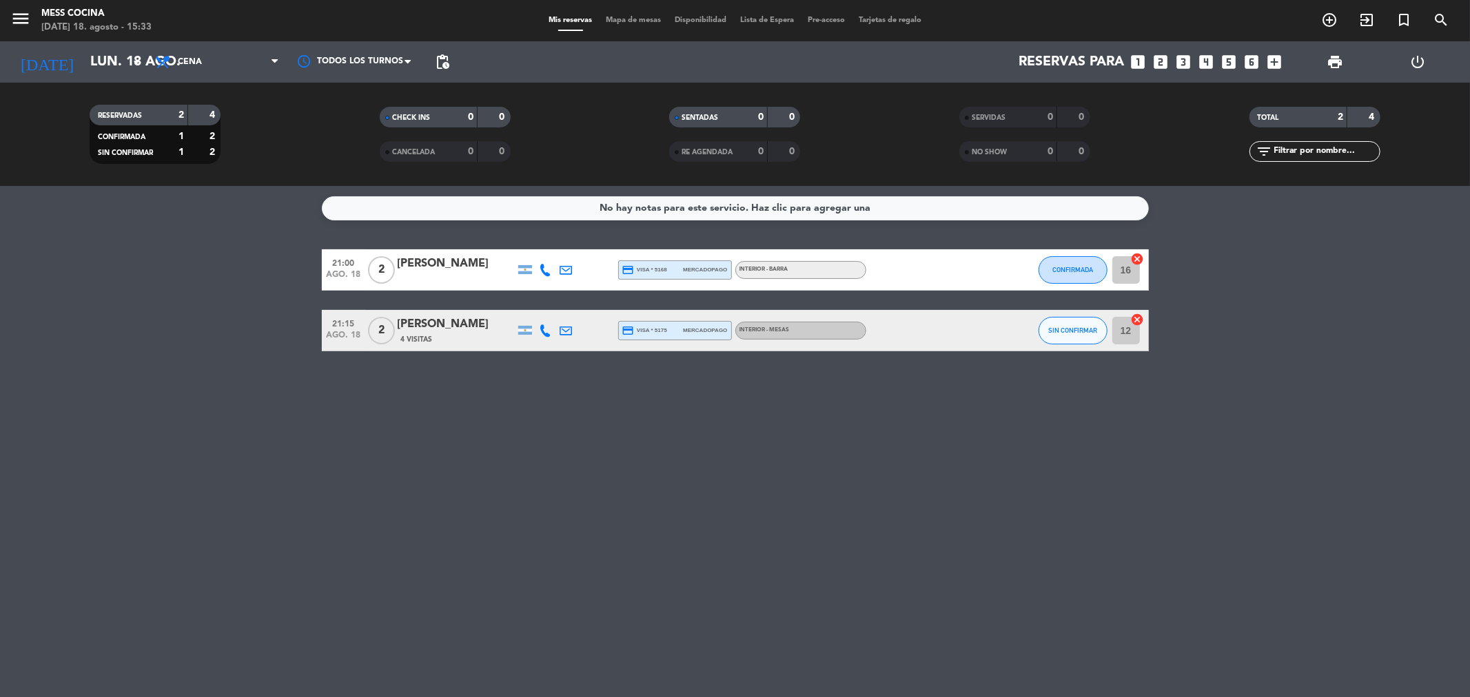
click at [791, 447] on div "No hay notas para este servicio. Haz clic para agregar una 21:00 [DATE] 2 [PERS…" at bounding box center [735, 441] width 1470 height 511
drag, startPoint x: 469, startPoint y: 361, endPoint x: 550, endPoint y: 387, distance: 84.8
click at [550, 387] on div "No hay notas para este servicio. Haz clic para agregar una 21:00 [DATE] 2 [PERS…" at bounding box center [735, 441] width 1470 height 511
drag, startPoint x: 69, startPoint y: 347, endPoint x: 893, endPoint y: 521, distance: 842.5
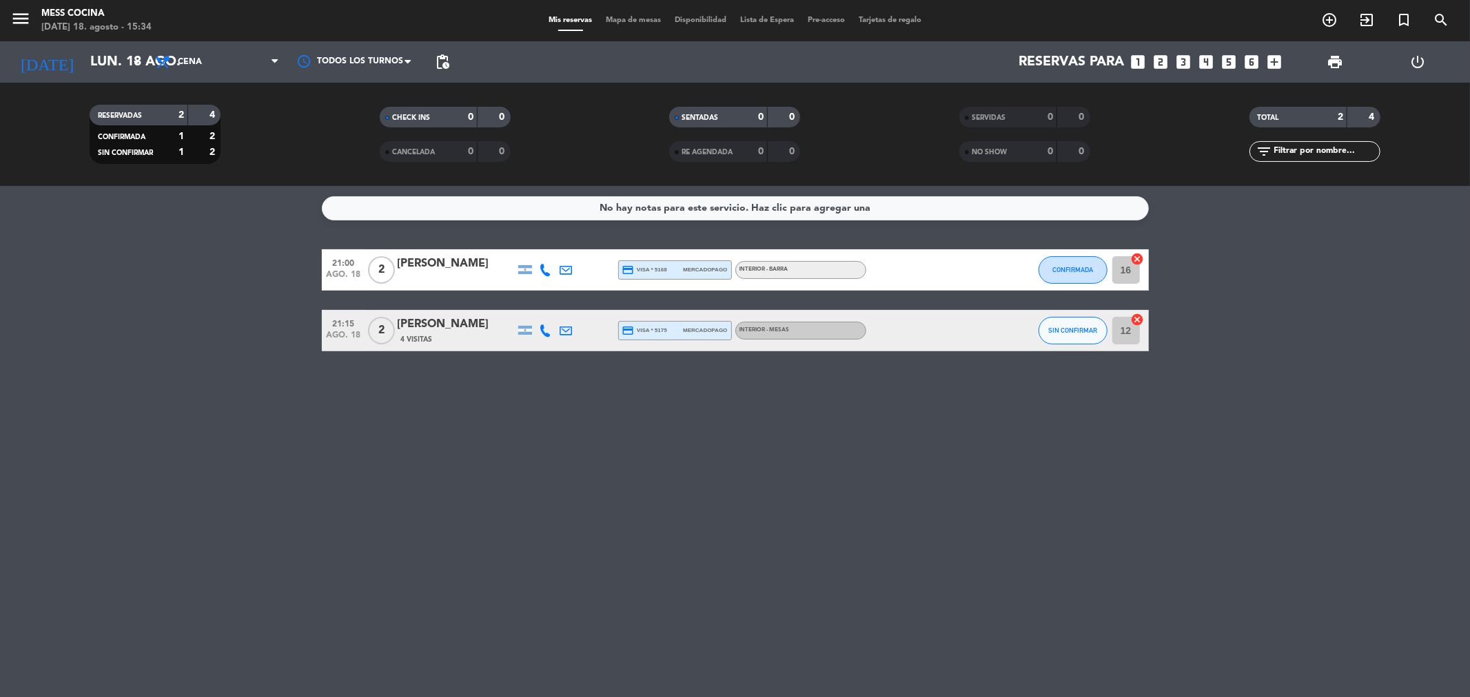
click at [893, 521] on div "No hay notas para este servicio. Haz clic para agregar una 21:00 [DATE] 2 [PERS…" at bounding box center [735, 441] width 1470 height 511
drag, startPoint x: 280, startPoint y: 300, endPoint x: 872, endPoint y: 413, distance: 603.4
click at [872, 413] on div "No hay notas para este servicio. Haz clic para agregar una 21:00 [DATE] 2 [PERS…" at bounding box center [735, 441] width 1470 height 511
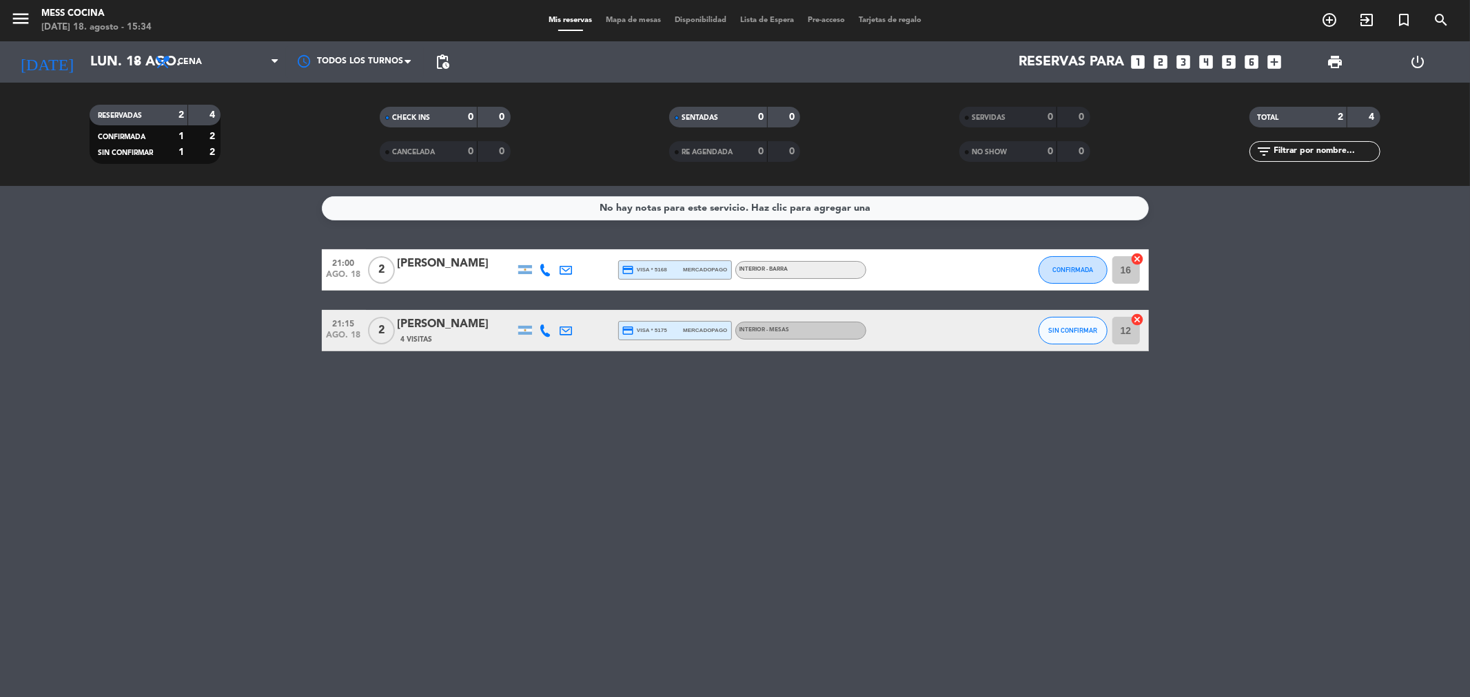
drag, startPoint x: 872, startPoint y: 413, endPoint x: 92, endPoint y: 258, distance: 796.2
click at [92, 258] on div "No hay notas para este servicio. Haz clic para agregar una 21:00 [DATE] 2 [PERS…" at bounding box center [735, 441] width 1470 height 511
click at [92, 258] on bookings-row "21:00 [DATE] 2 [PERSON_NAME] credit_card visa * 5168 mercadopago INTERIOR - BAR…" at bounding box center [735, 300] width 1470 height 102
drag, startPoint x: 92, startPoint y: 258, endPoint x: 793, endPoint y: 492, distance: 739.0
click at [793, 492] on div "No hay notas para este servicio. Haz clic para agregar una 21:00 [DATE] 2 [PERS…" at bounding box center [735, 441] width 1470 height 511
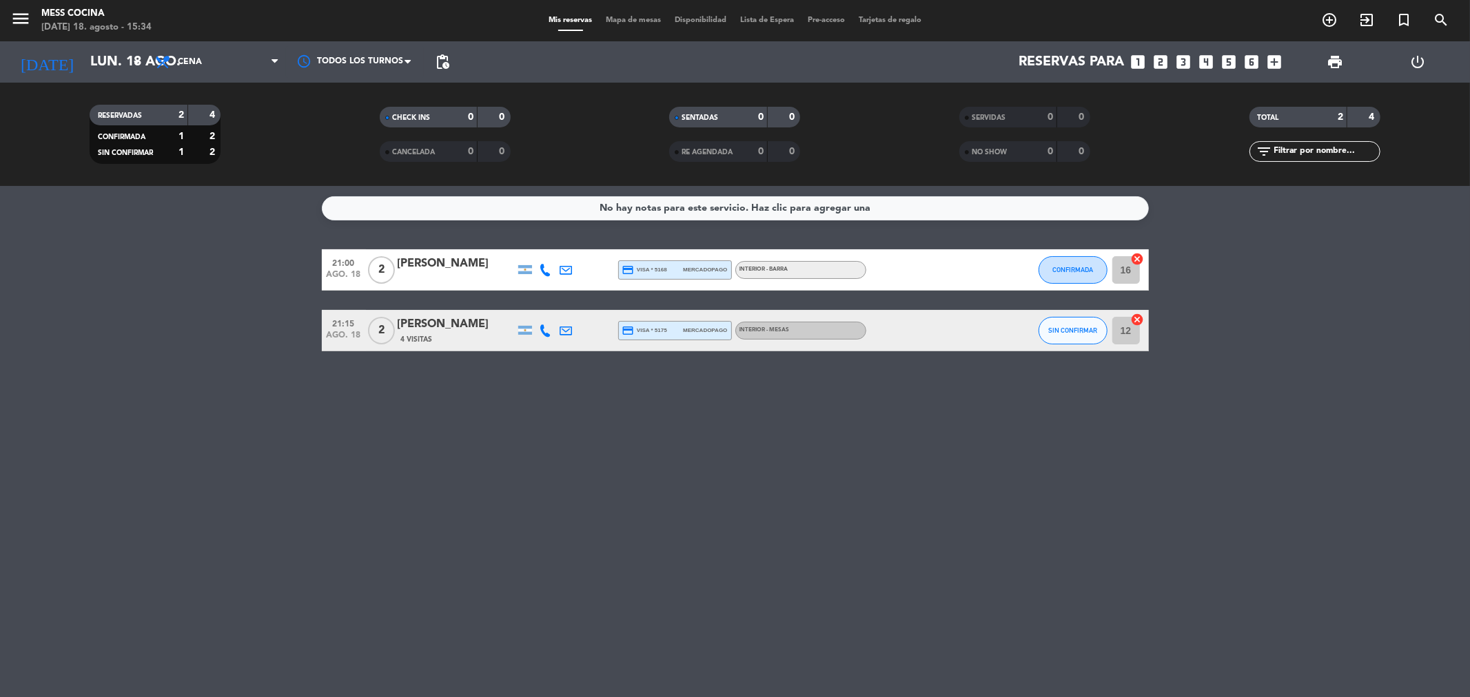
click at [793, 492] on div "No hay notas para este servicio. Haz clic para agregar una 21:00 [DATE] 2 [PERS…" at bounding box center [735, 441] width 1470 height 511
